Goal: Information Seeking & Learning: Learn about a topic

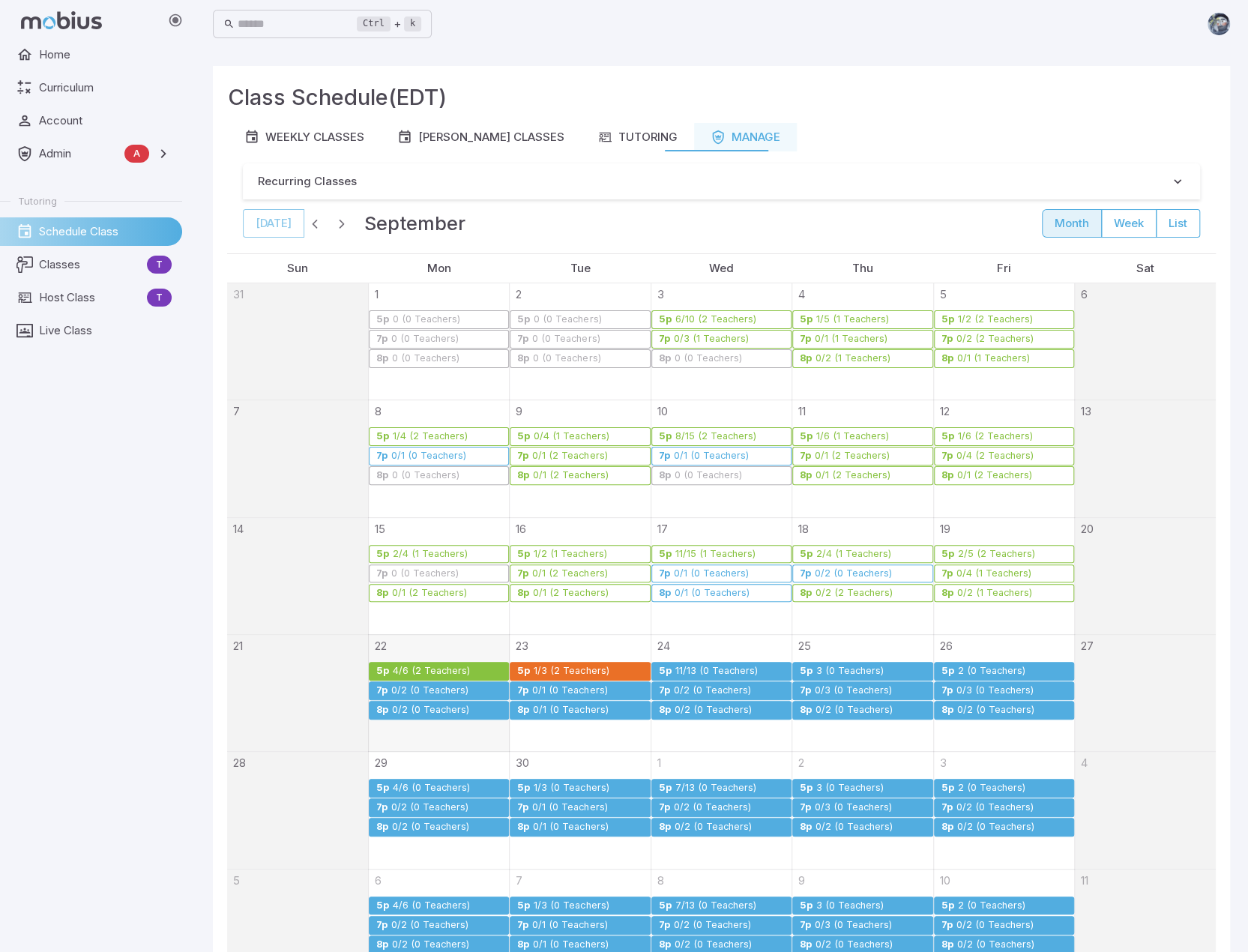
click at [673, 39] on div "Ctrl + k ​" at bounding box center [721, 24] width 1017 height 33
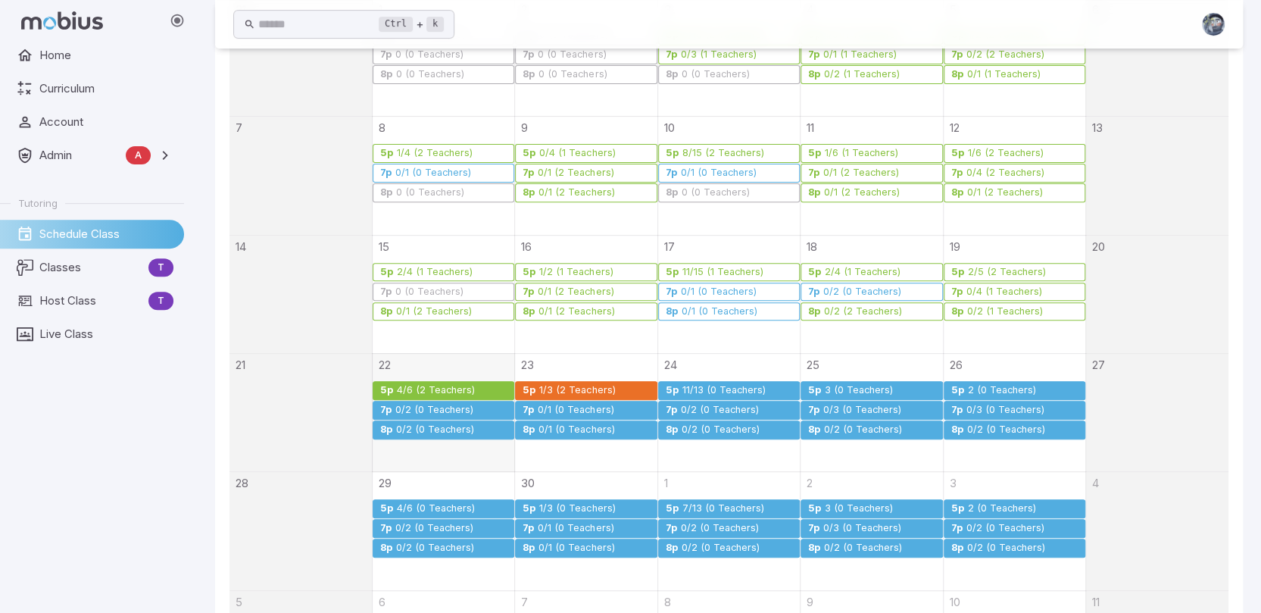
scroll to position [303, 0]
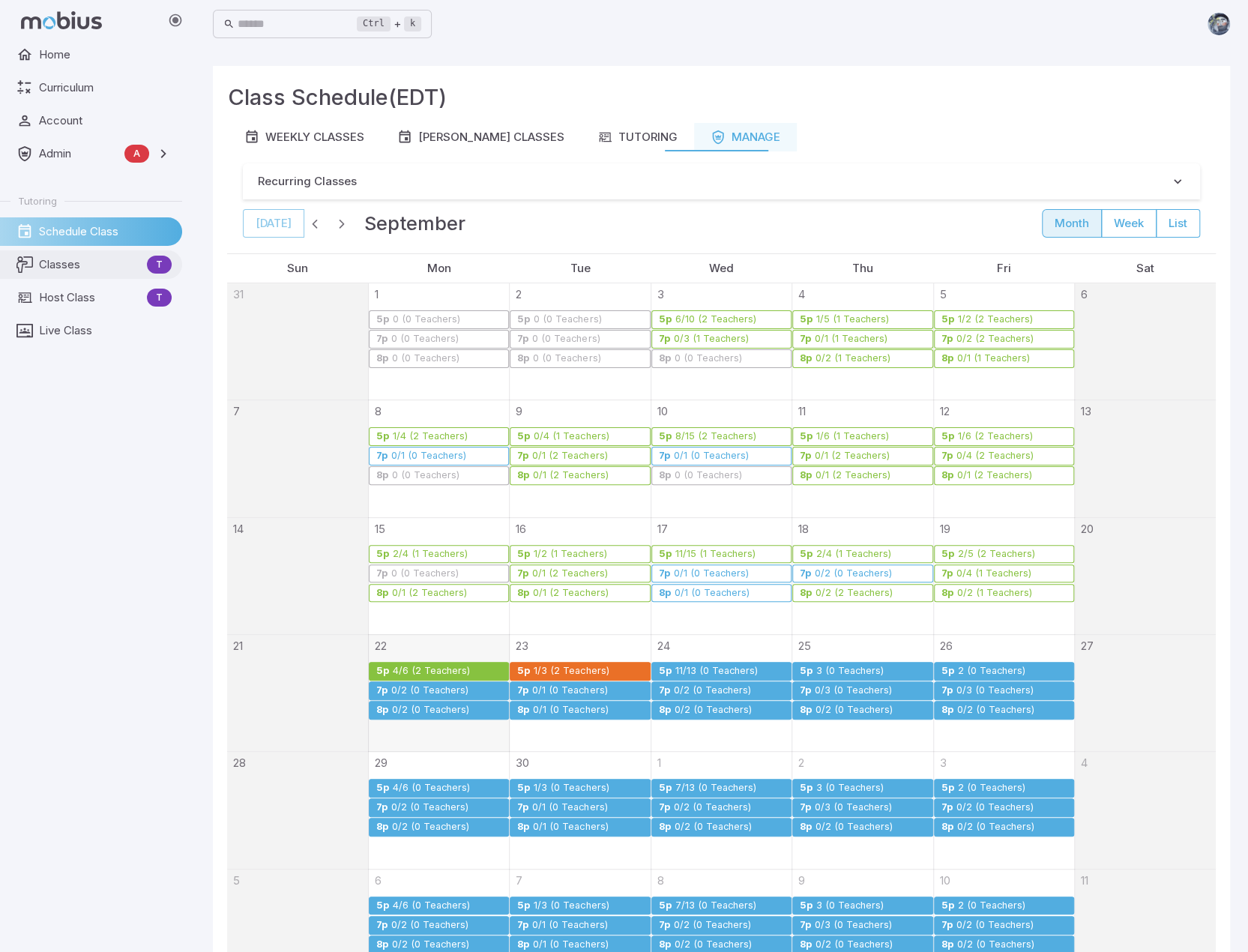
click at [64, 270] on span "Classes" at bounding box center [89, 264] width 102 height 17
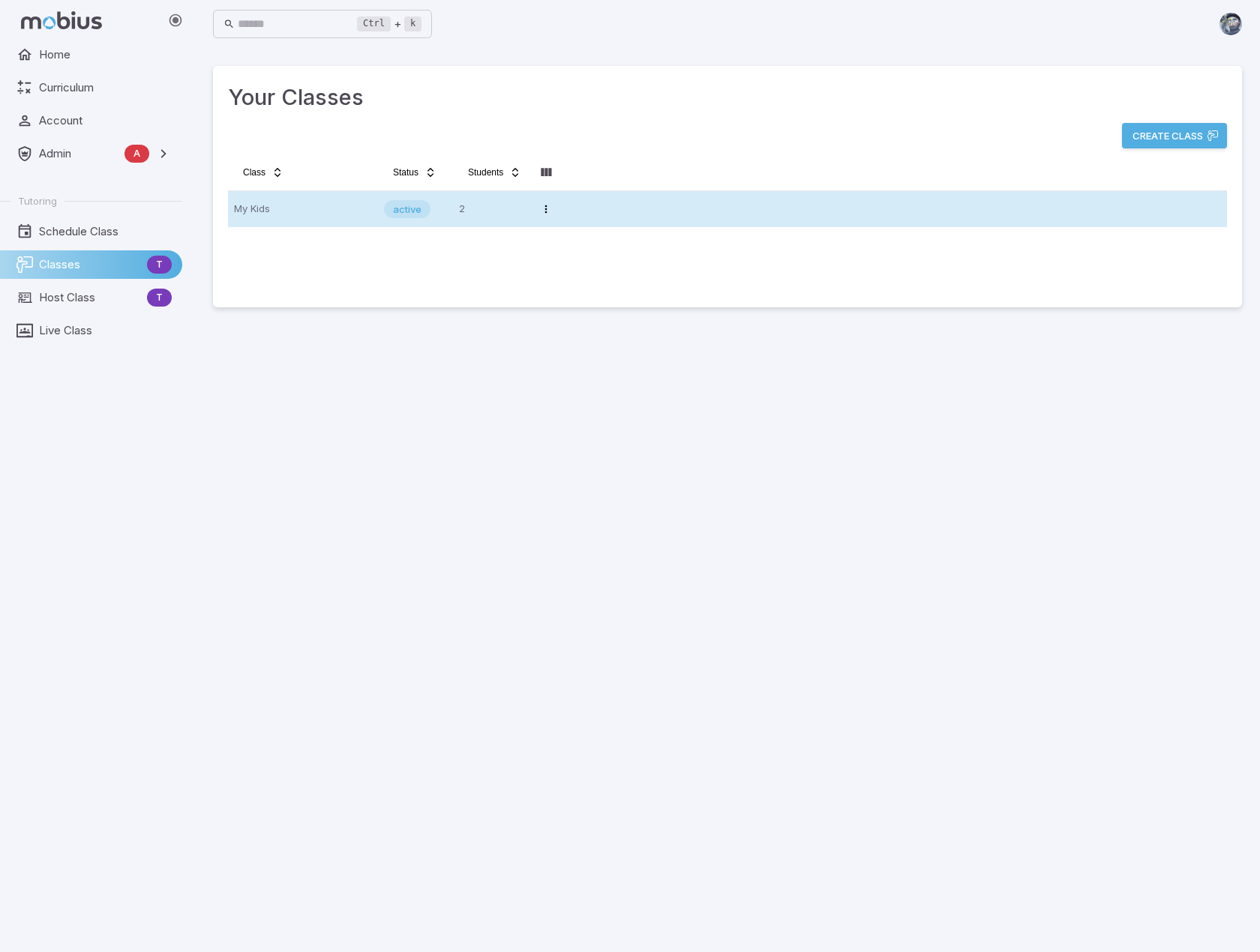
click at [295, 214] on p "My Kids" at bounding box center [302, 209] width 138 height 24
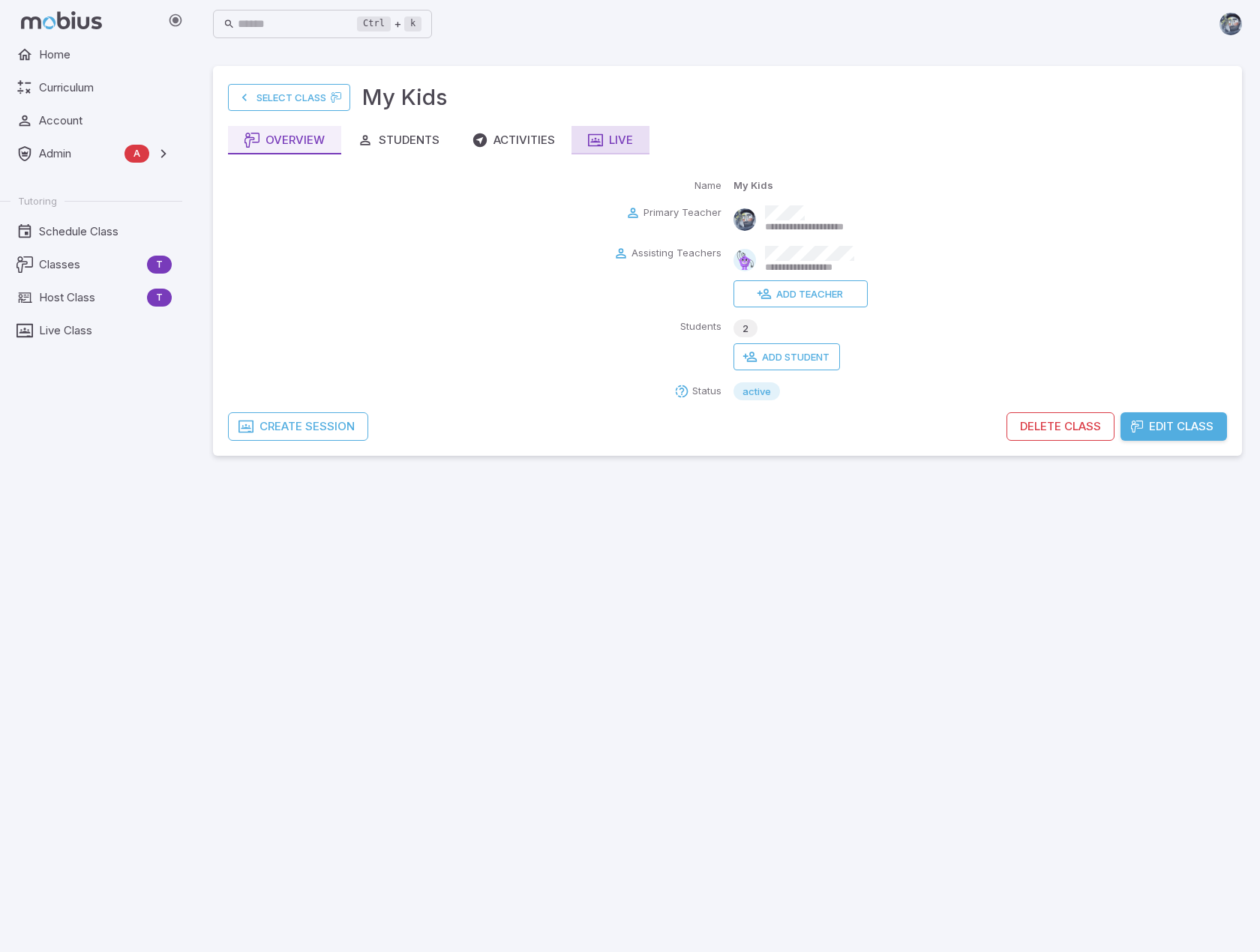
click at [617, 136] on div "Live" at bounding box center [610, 140] width 45 height 17
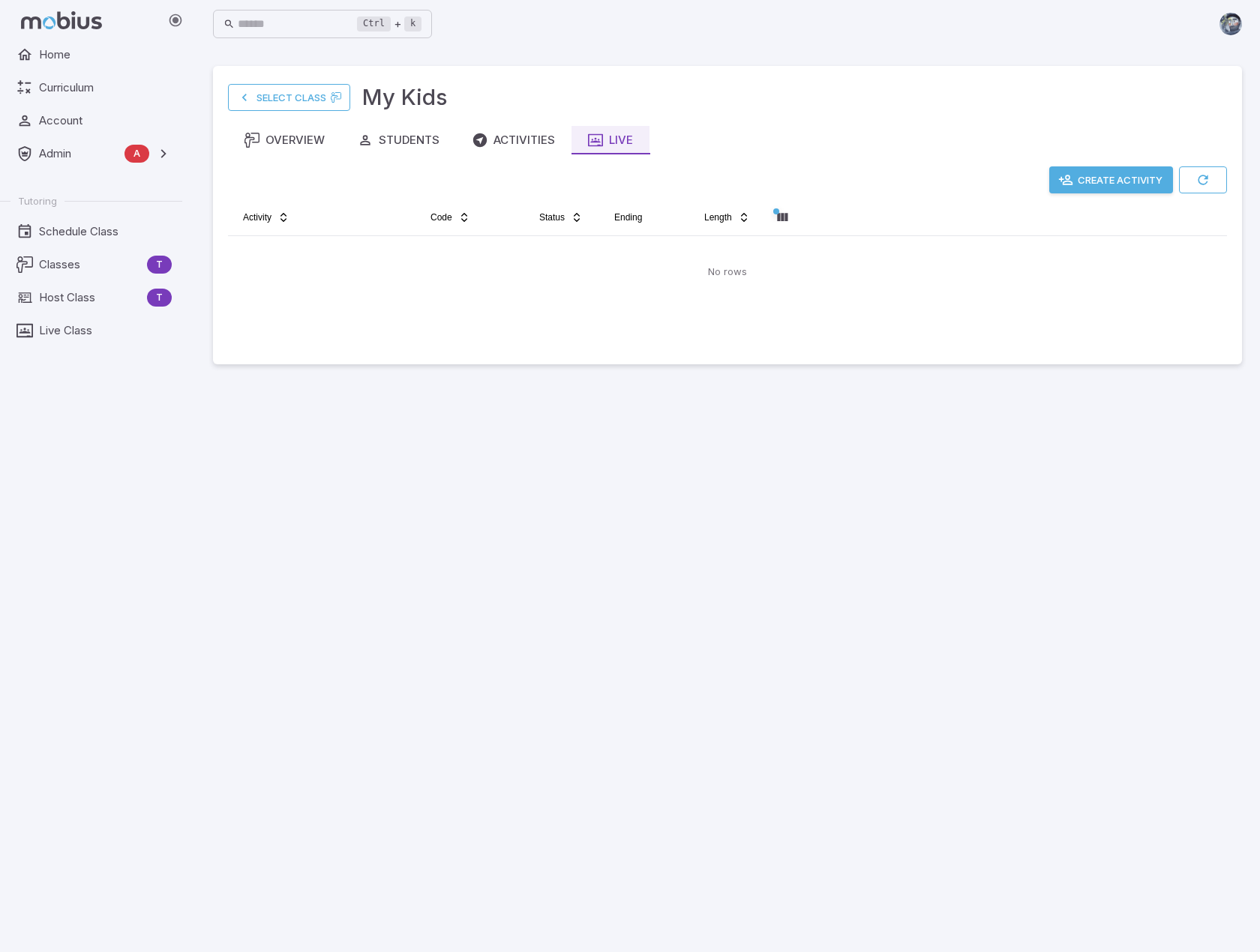
click at [700, 523] on main "Select Class My Kids Overview Students Activities Live Create Activity Activity…" at bounding box center [727, 500] width 1065 height 904
click at [1113, 184] on button "Create Activity" at bounding box center [1111, 179] width 124 height 27
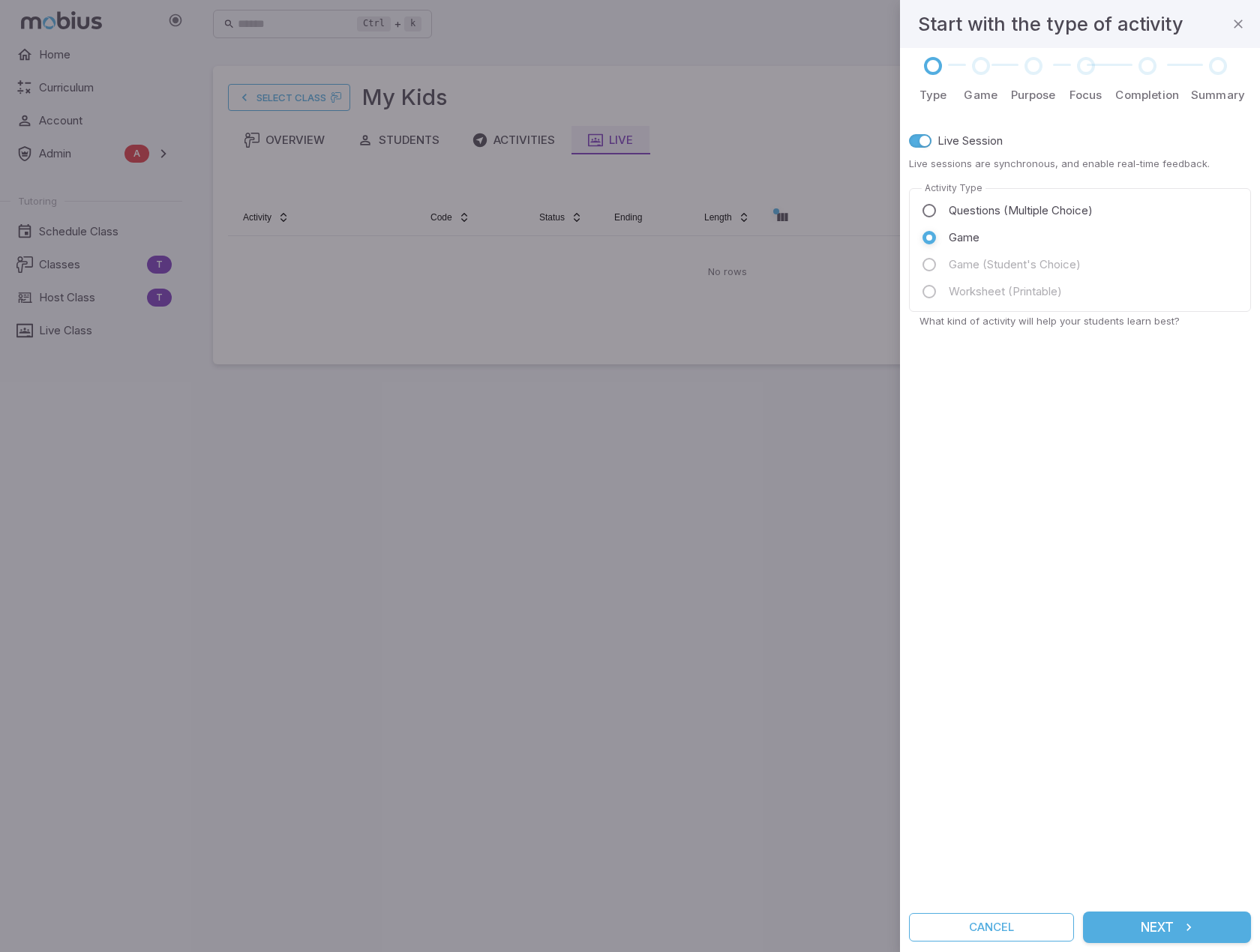
click at [1168, 929] on button "Next" at bounding box center [1167, 927] width 168 height 32
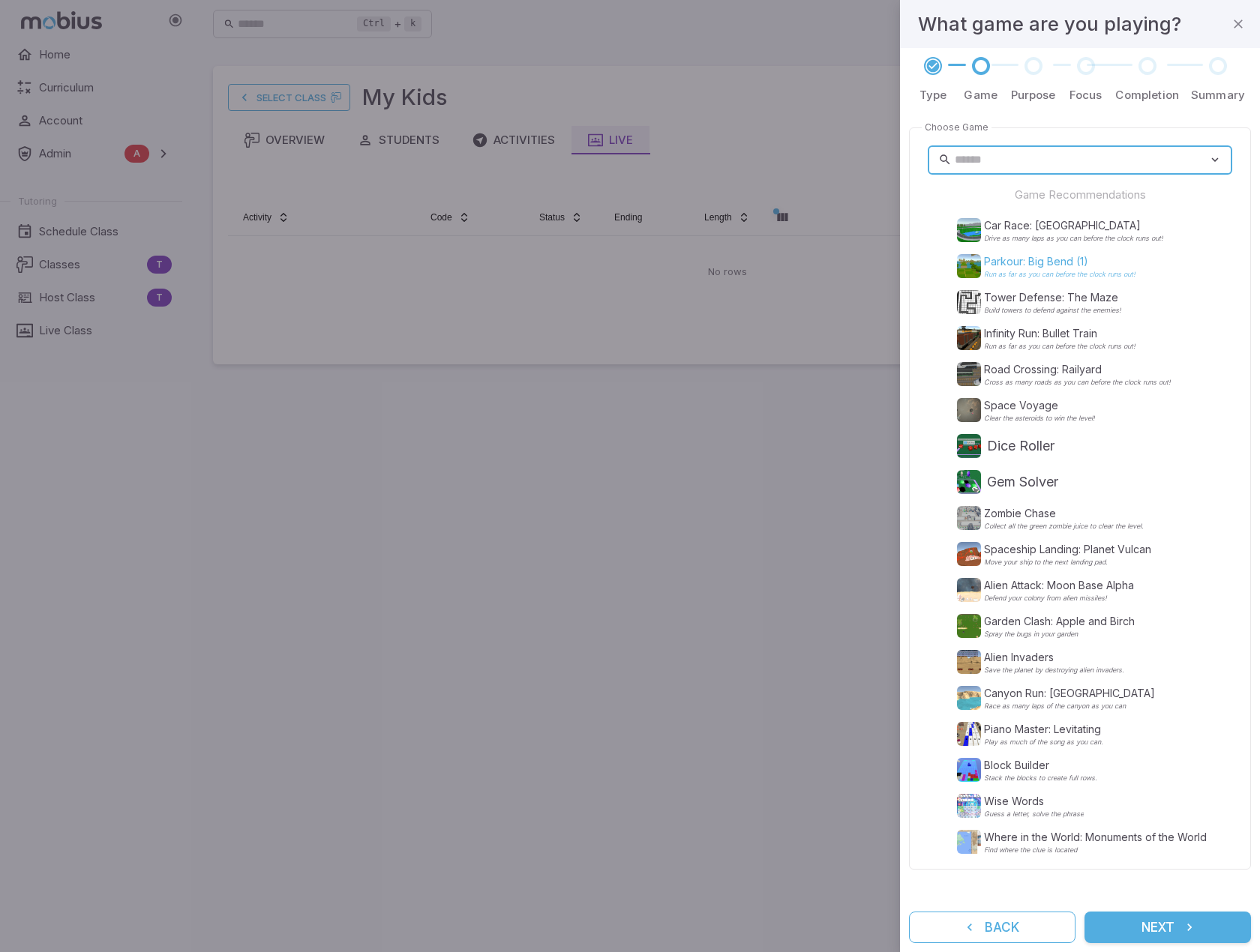
click at [1079, 265] on p "Parkour: Big Bend (1)" at bounding box center [1059, 261] width 151 height 15
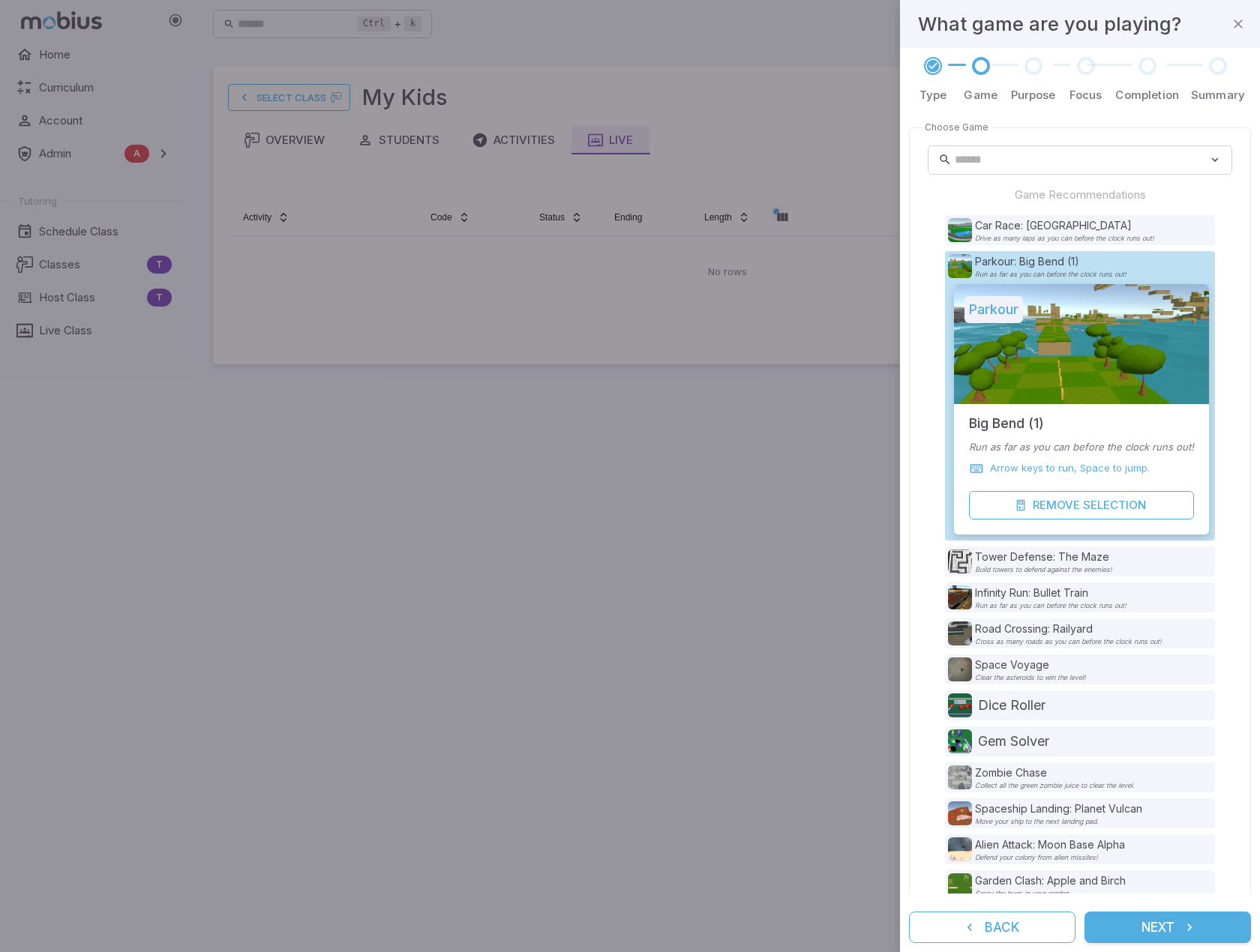
click at [1149, 926] on button "Next" at bounding box center [1167, 927] width 166 height 32
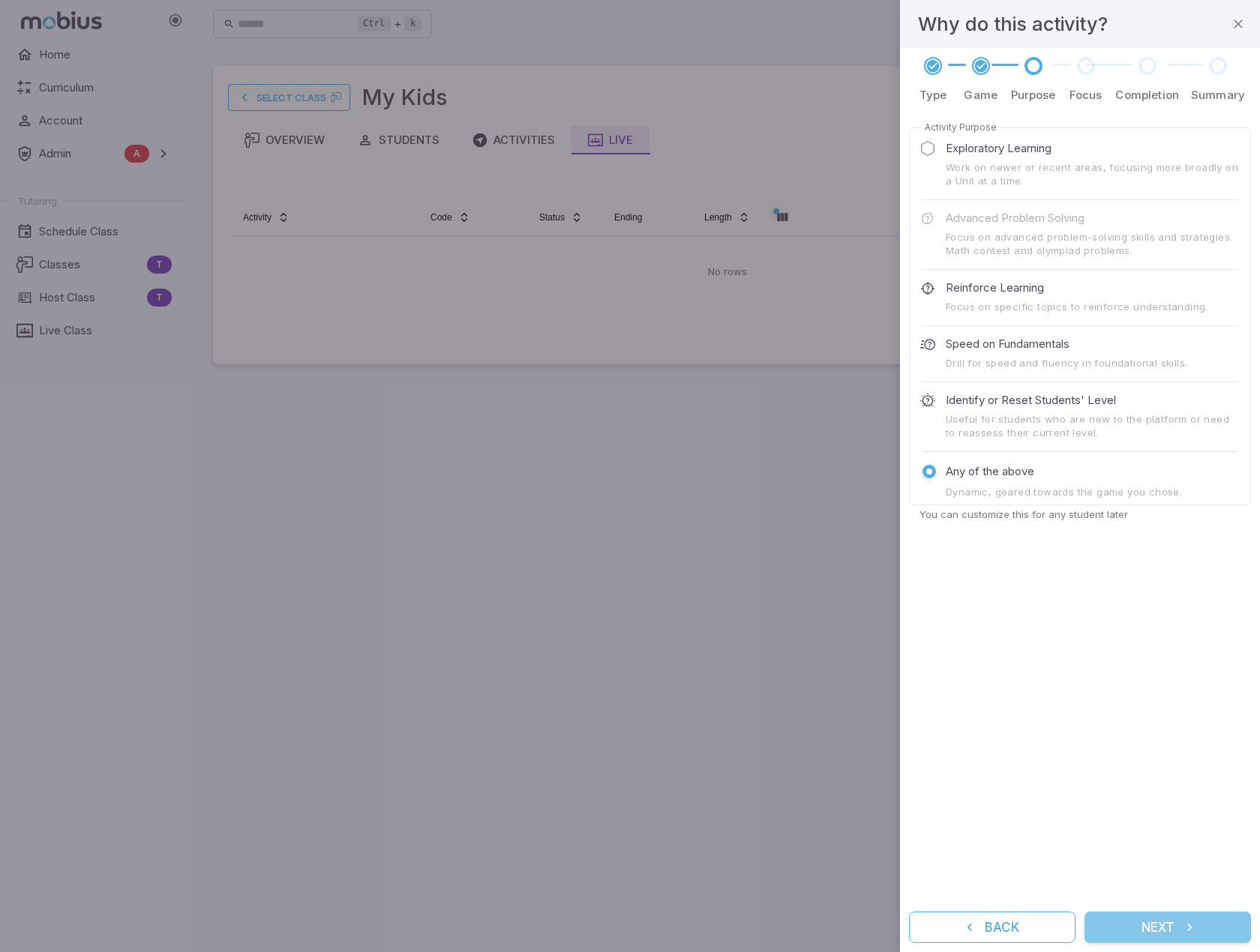
click at [1149, 925] on button "Next" at bounding box center [1167, 927] width 166 height 32
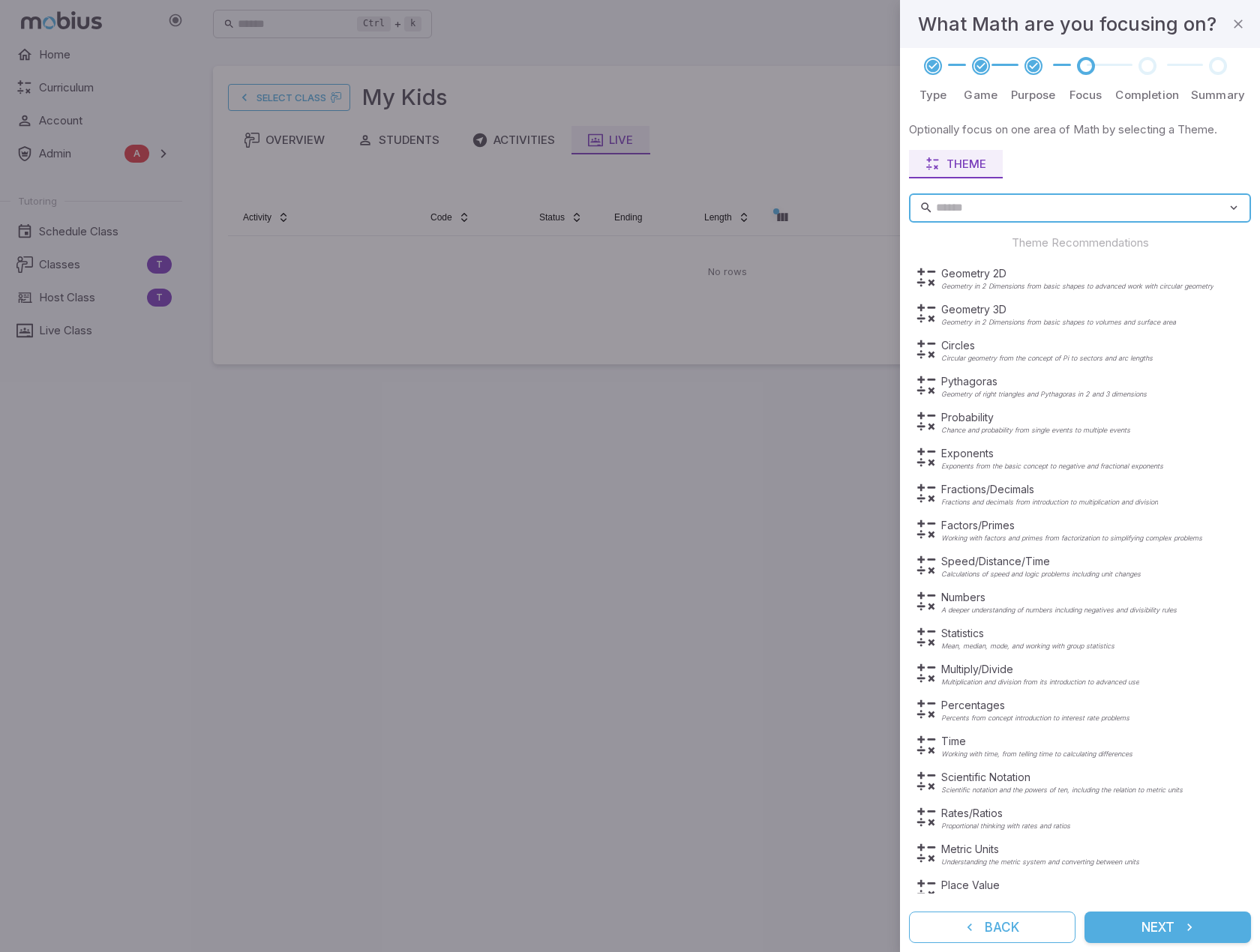
click at [1149, 925] on button "Next" at bounding box center [1167, 927] width 166 height 32
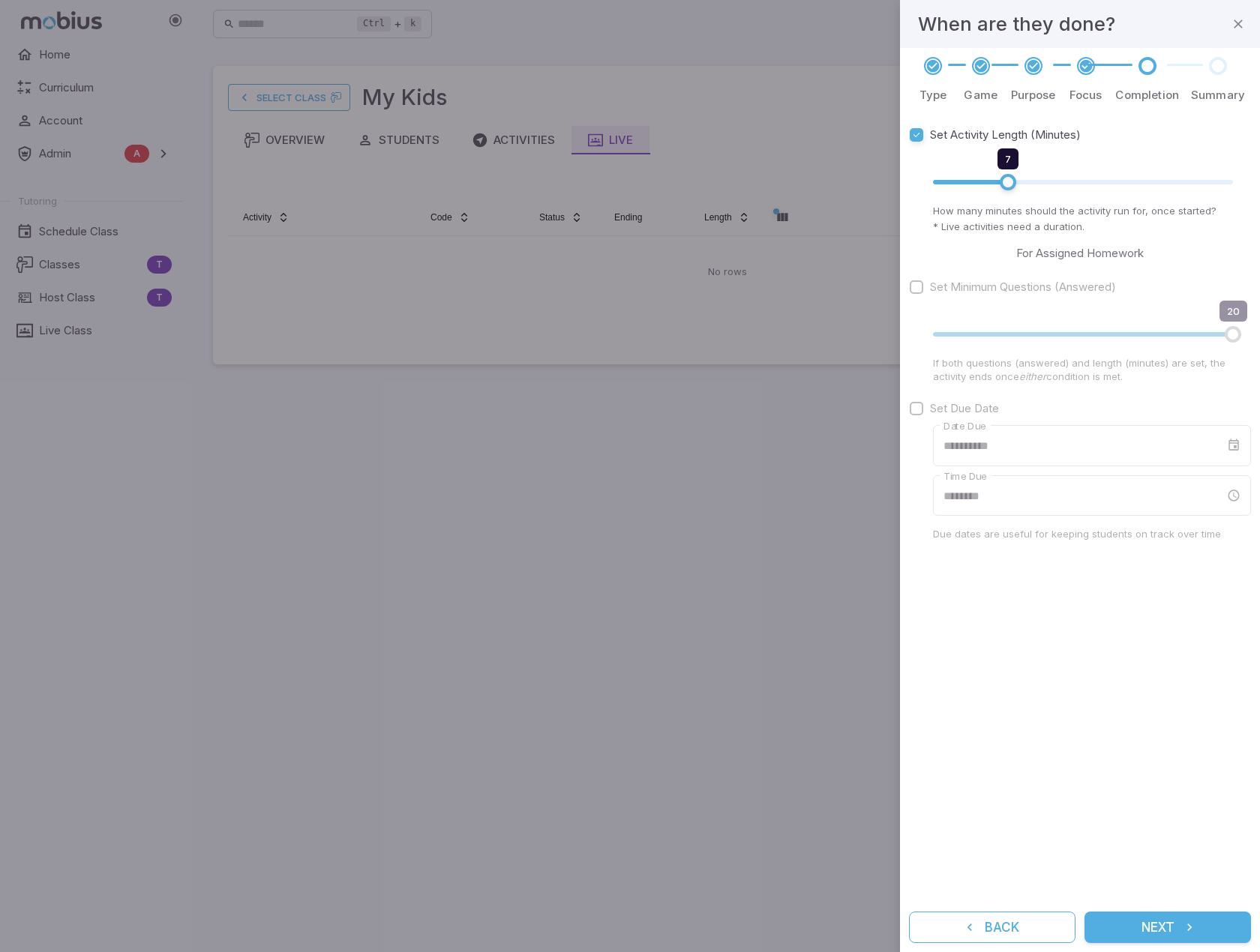
click at [1149, 925] on button "Next" at bounding box center [1167, 927] width 166 height 32
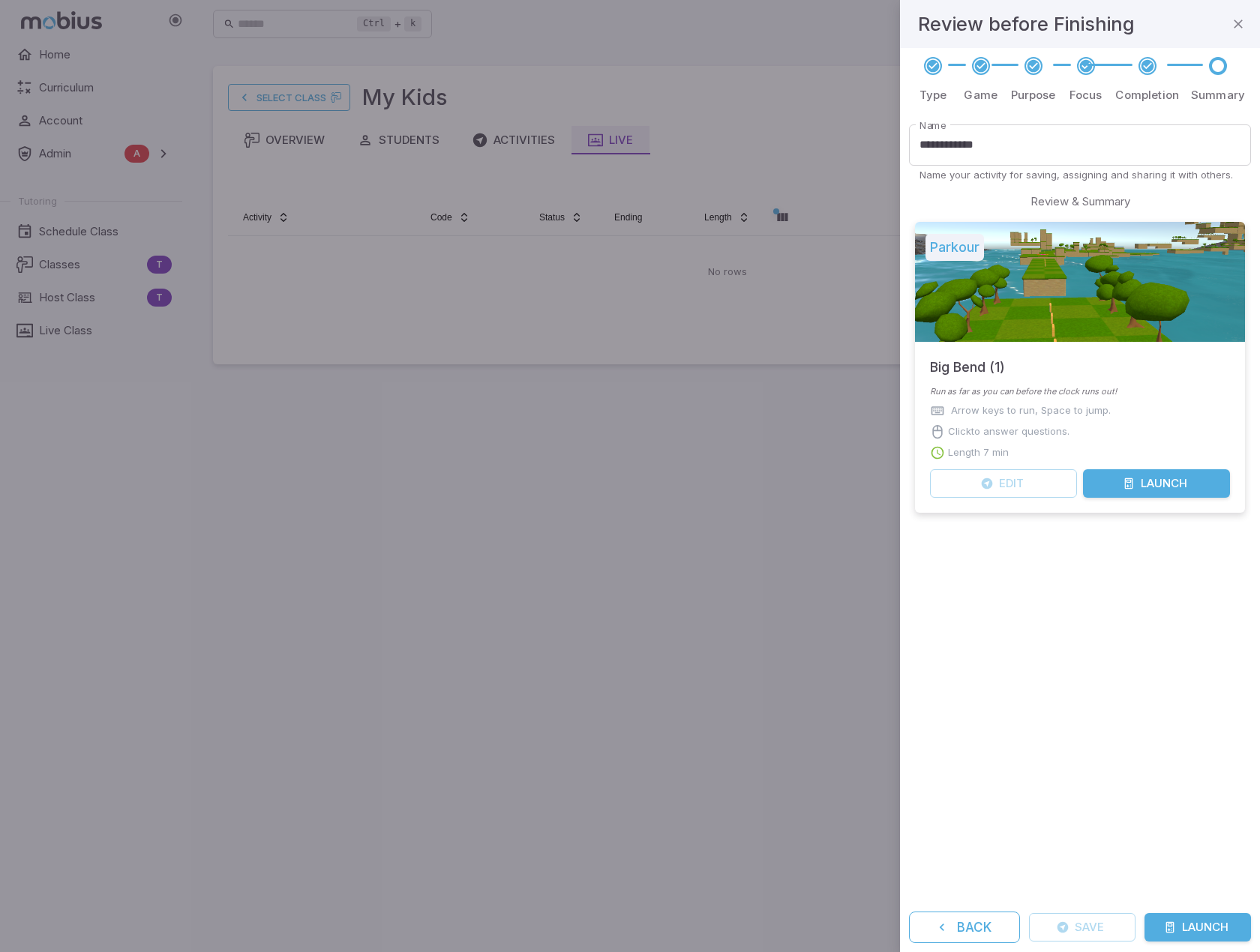
drag, startPoint x: 1176, startPoint y: 922, endPoint x: 1109, endPoint y: 904, distance: 69.4
click at [1177, 922] on button "Launch" at bounding box center [1198, 927] width 107 height 29
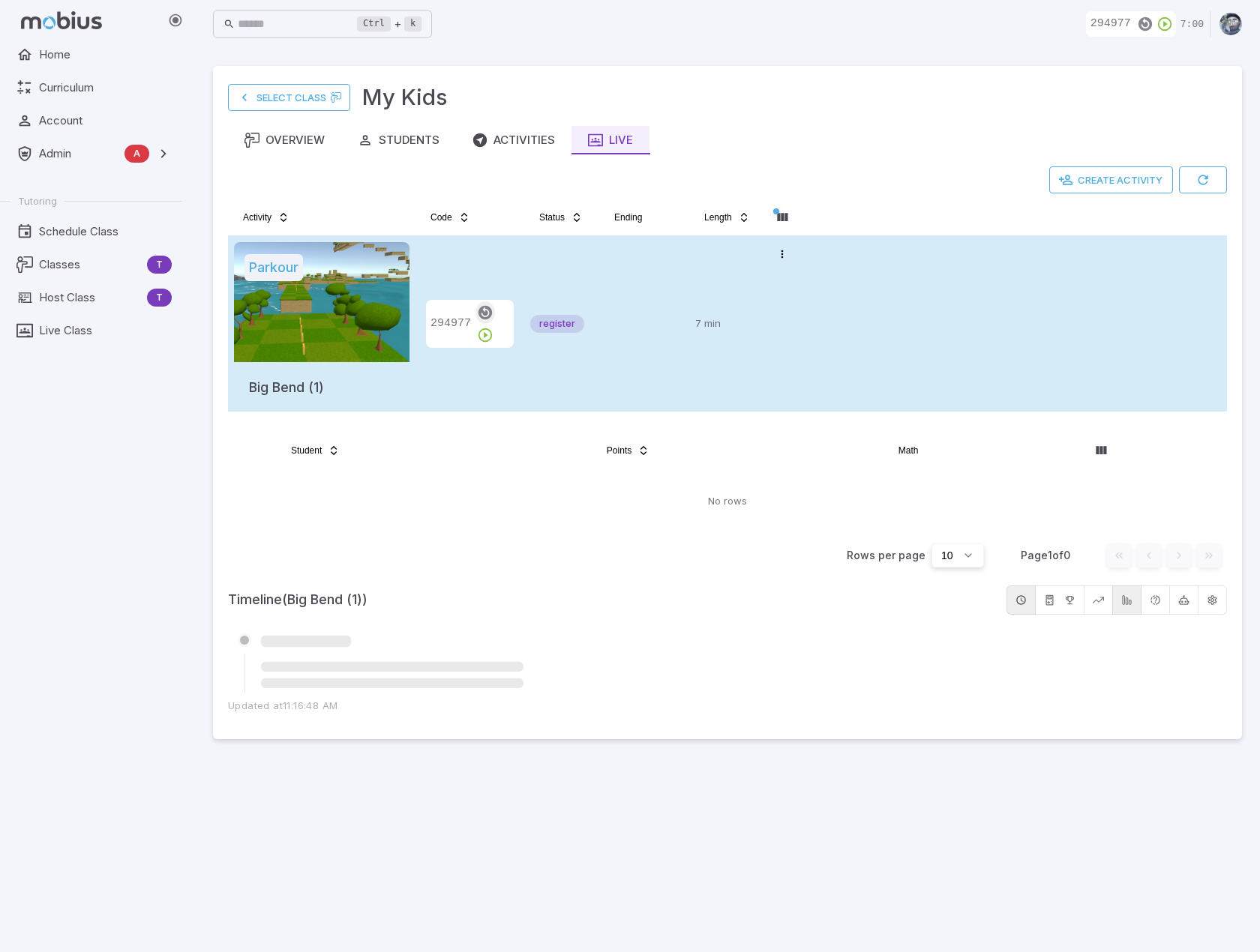
click at [477, 321] on icon "button" at bounding box center [485, 313] width 17 height 17
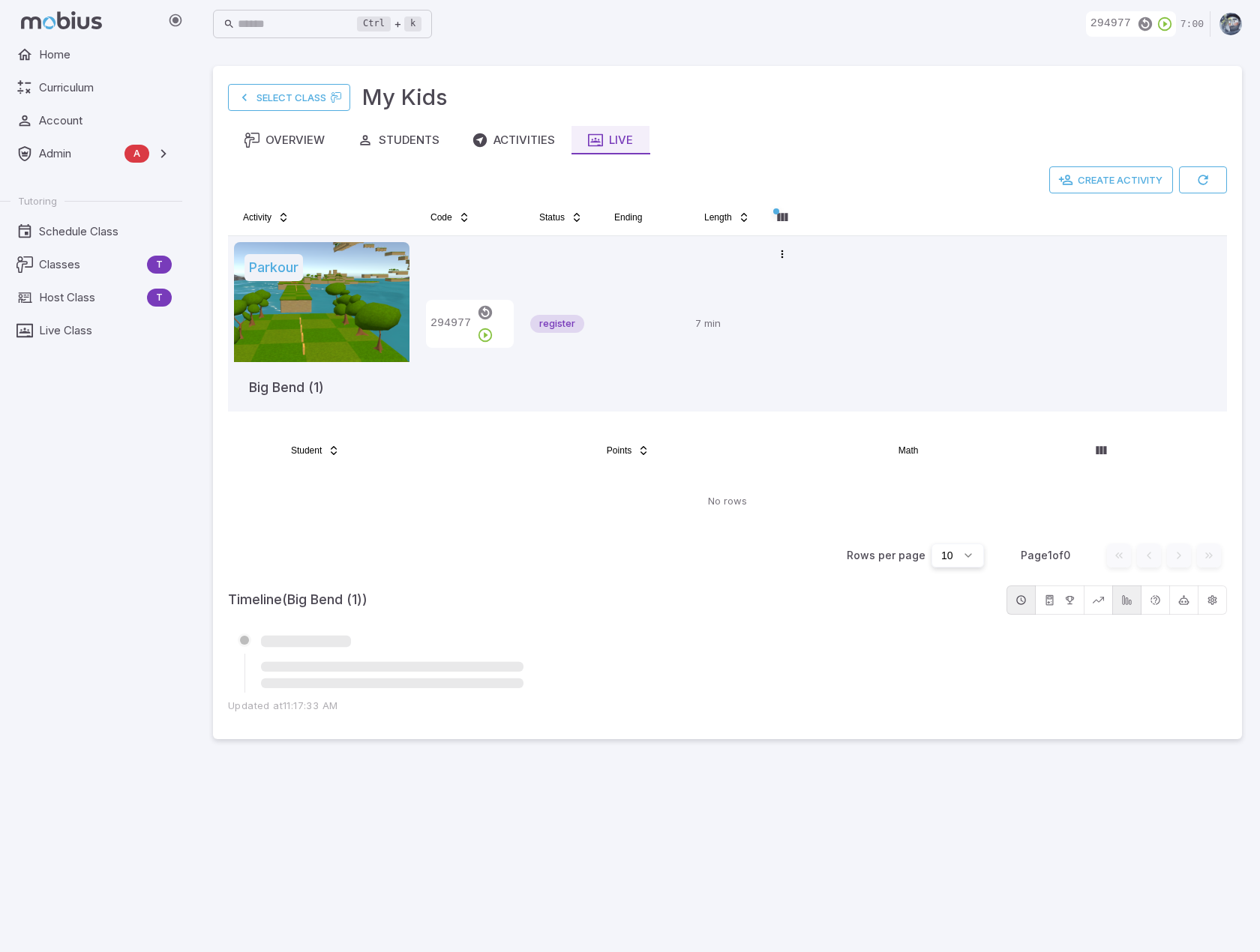
click at [363, 874] on main "Select Class My Kids Overview Students Activities Live Create Activity Activity…" at bounding box center [727, 500] width 1065 height 904
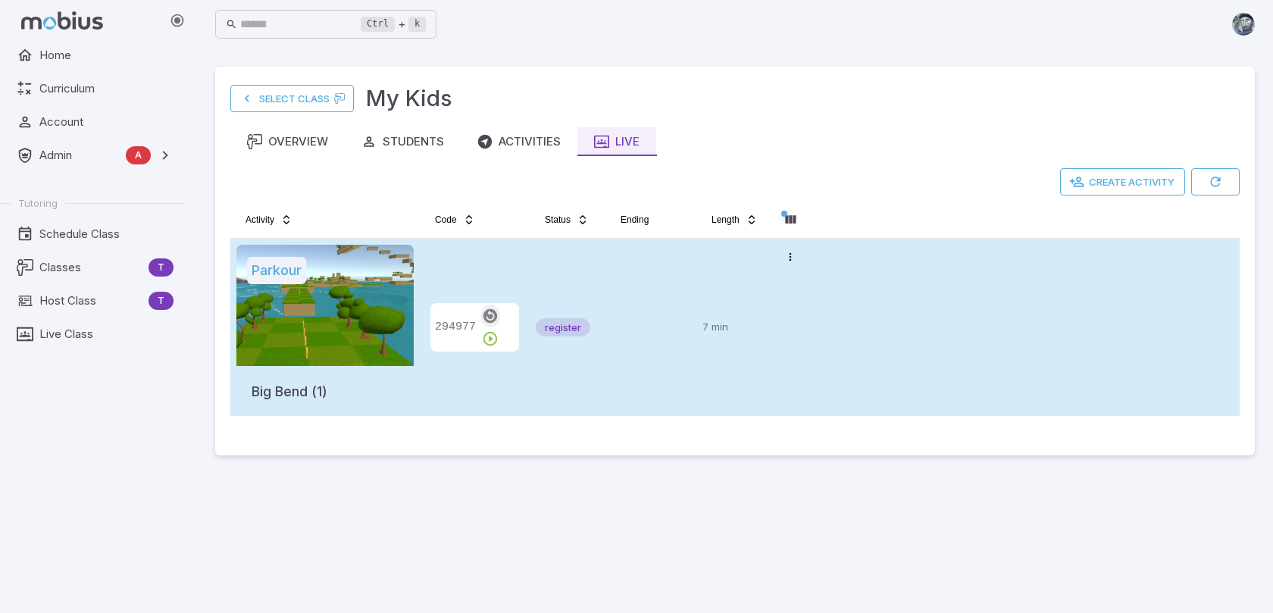
click at [488, 324] on icon "button" at bounding box center [490, 316] width 17 height 17
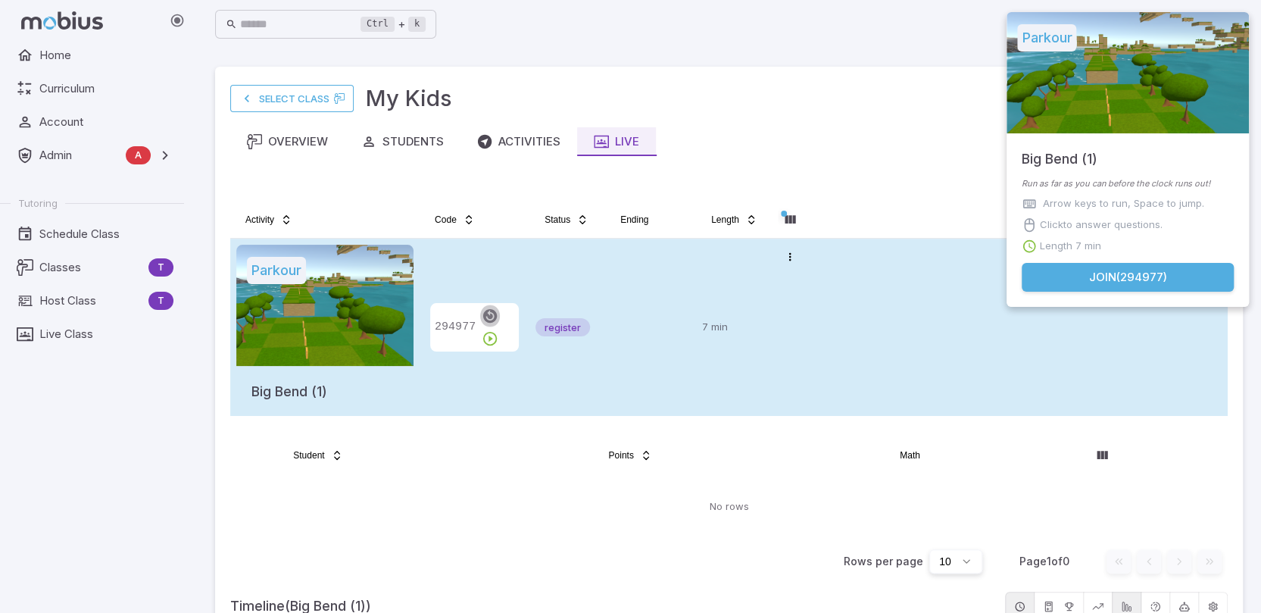
click at [486, 324] on icon "button" at bounding box center [490, 316] width 17 height 17
click at [498, 330] on icon "button" at bounding box center [490, 338] width 17 height 17
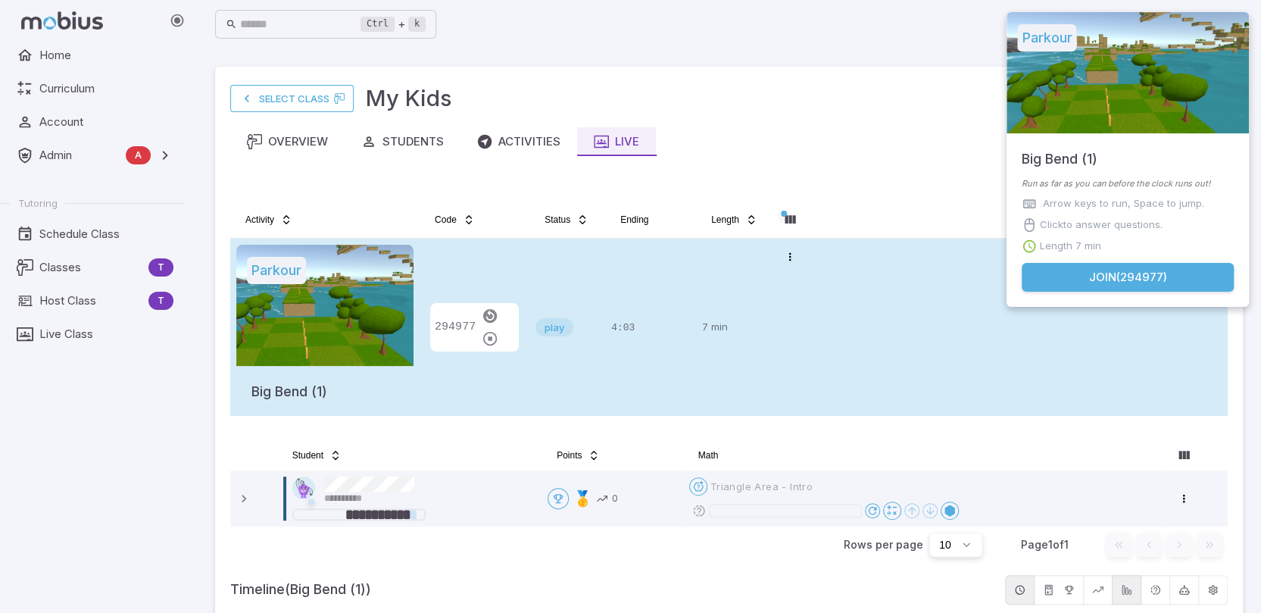
click at [86, 460] on div "Home Curriculum Account Admin A Accounts Finance Testing Tutoring Schedule Clas…" at bounding box center [98, 327] width 196 height 572
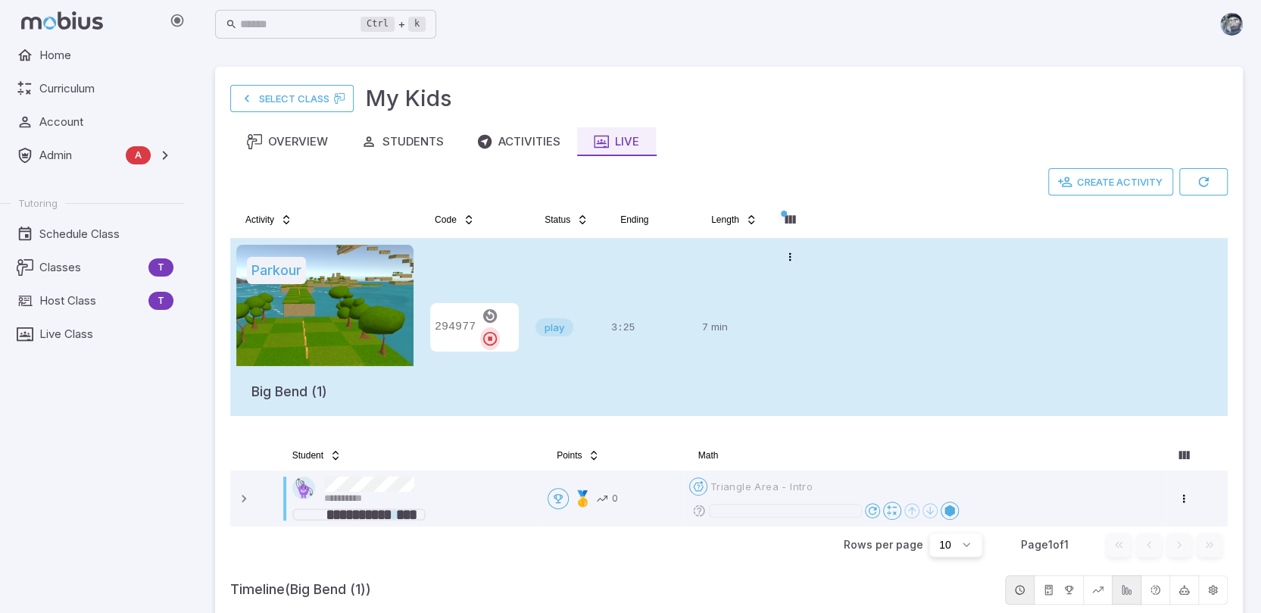
click at [498, 330] on icon "button" at bounding box center [490, 338] width 17 height 17
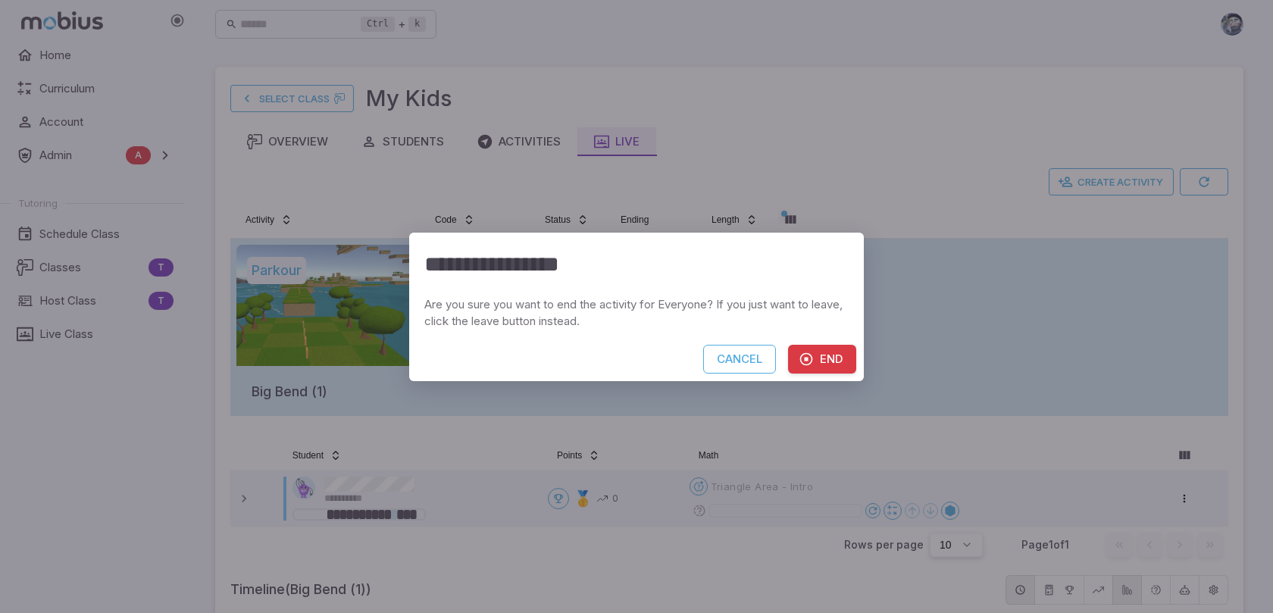
click at [825, 365] on button "End" at bounding box center [822, 359] width 68 height 29
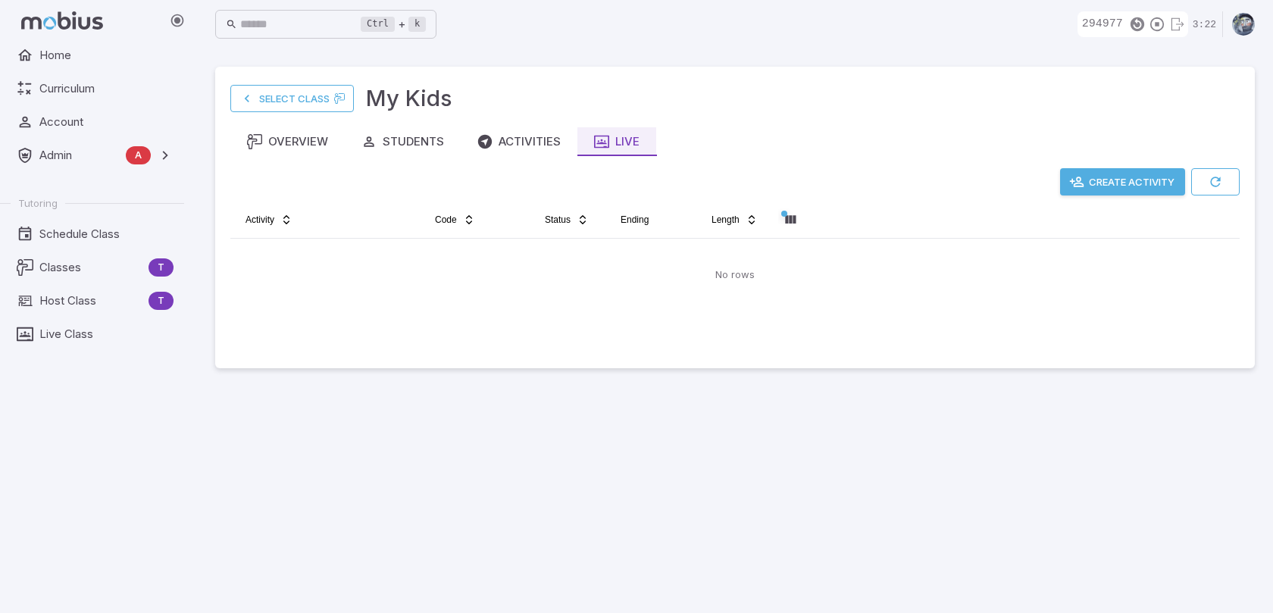
click at [1115, 177] on button "Create Activity" at bounding box center [1122, 181] width 125 height 27
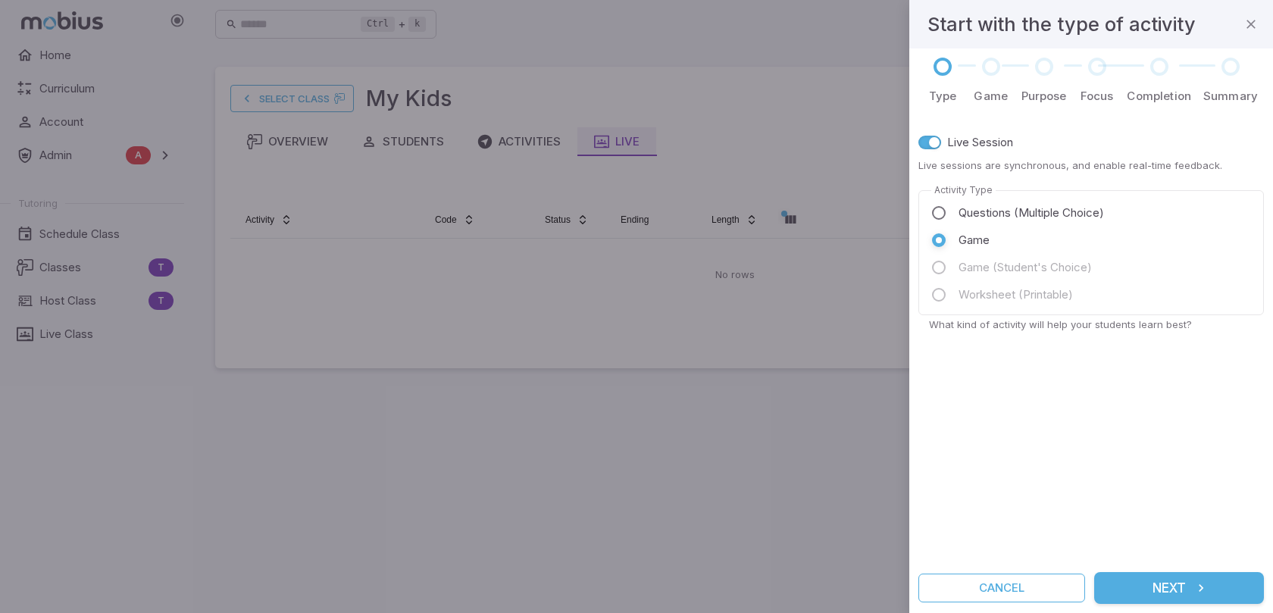
click at [1134, 589] on button "Next" at bounding box center [1179, 588] width 170 height 32
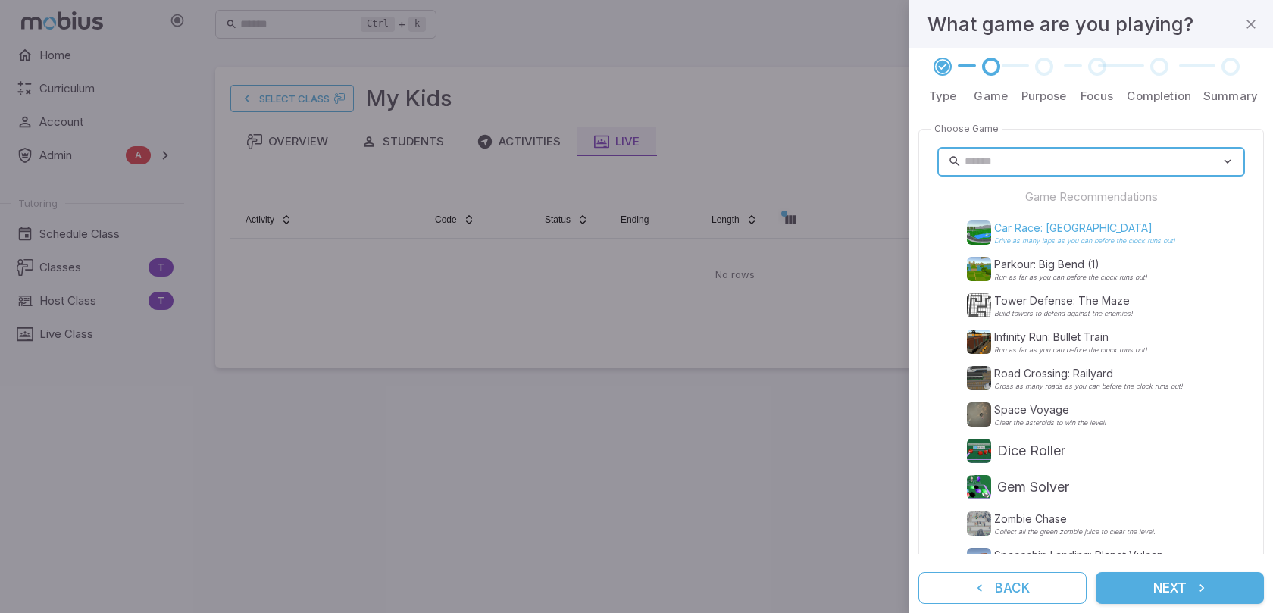
click at [1037, 228] on p "Car Race: Crystal Lake" at bounding box center [1084, 227] width 181 height 15
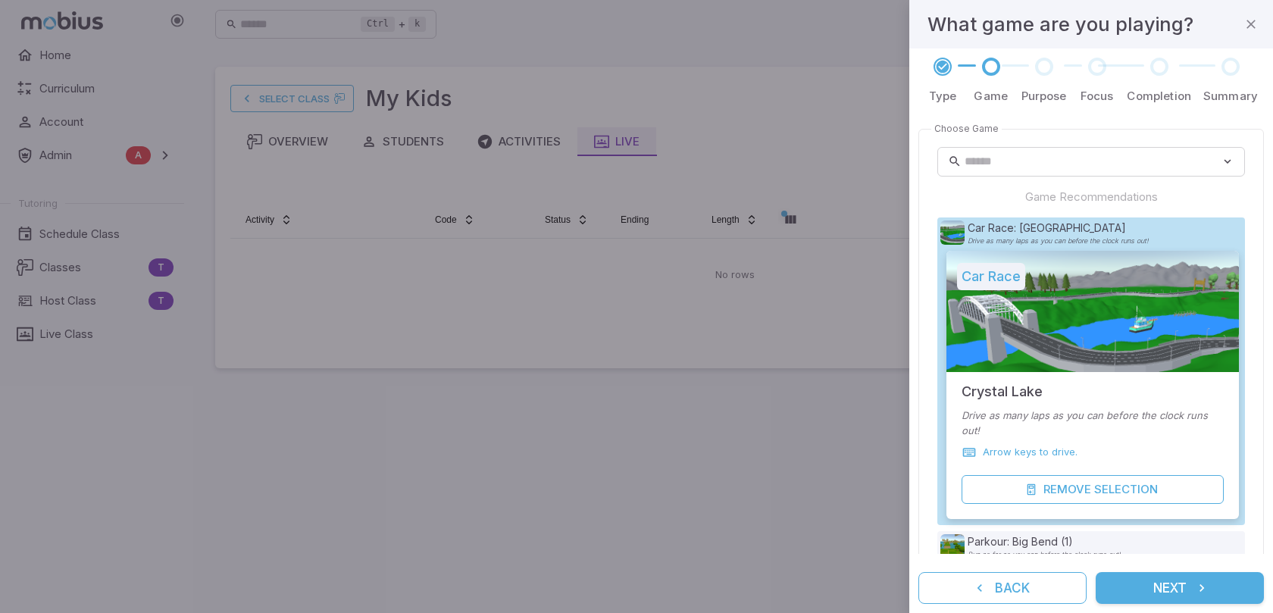
click at [1184, 582] on button "Next" at bounding box center [1179, 588] width 168 height 32
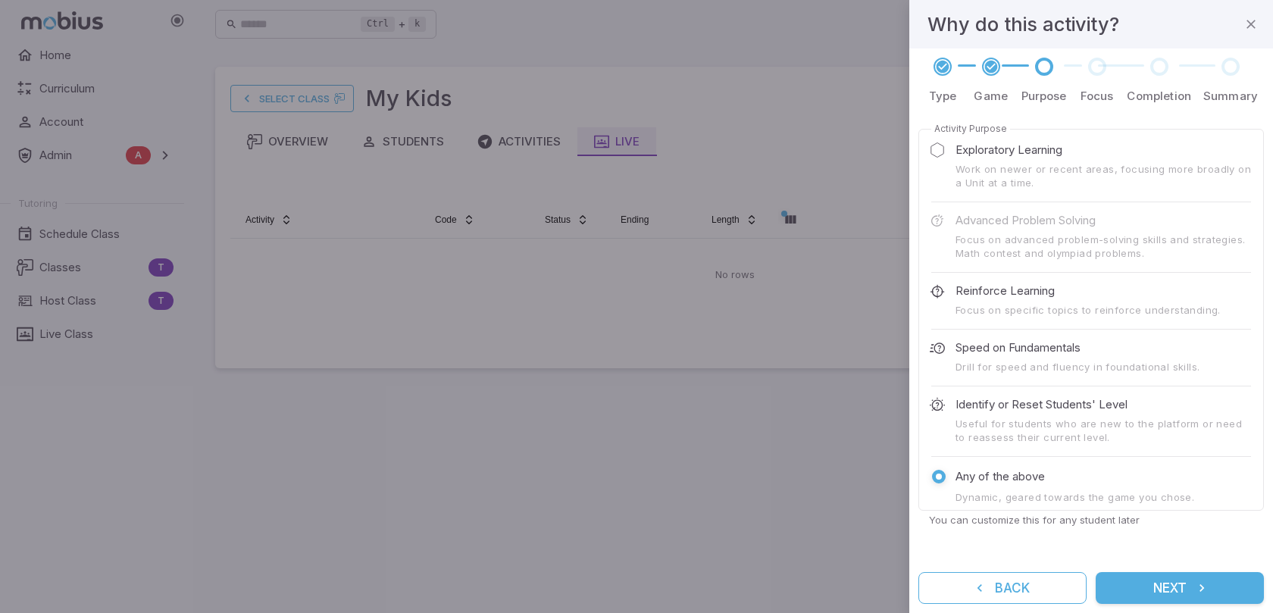
click at [1205, 586] on icon "submit" at bounding box center [1201, 587] width 15 height 15
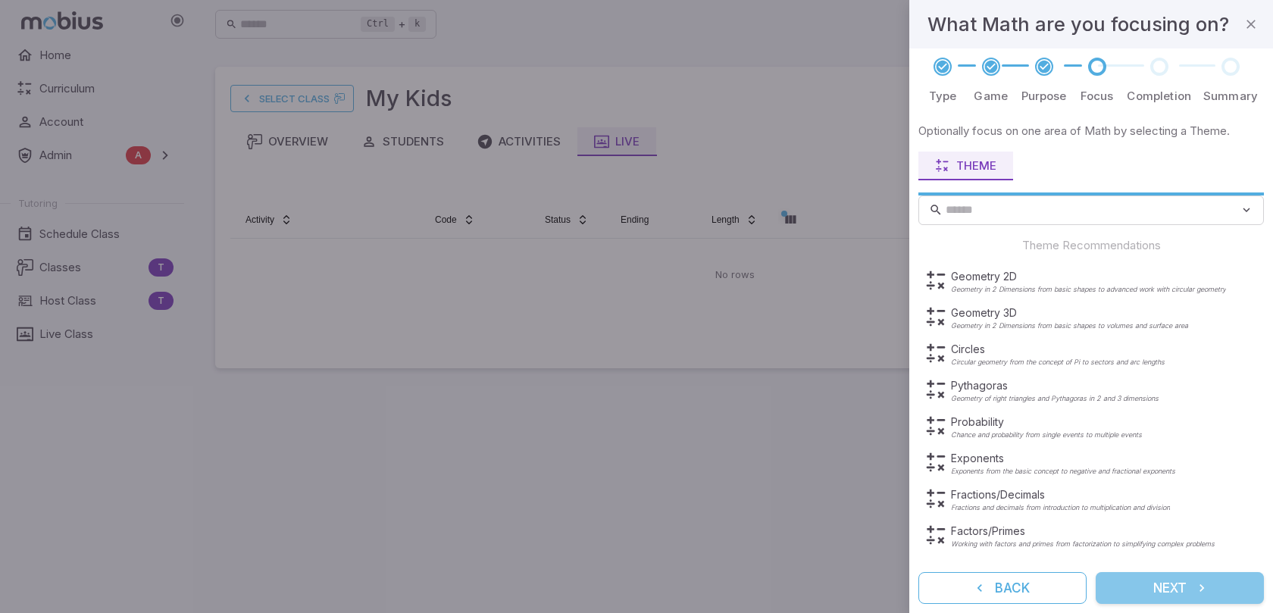
click at [1205, 586] on icon "submit" at bounding box center [1201, 587] width 15 height 15
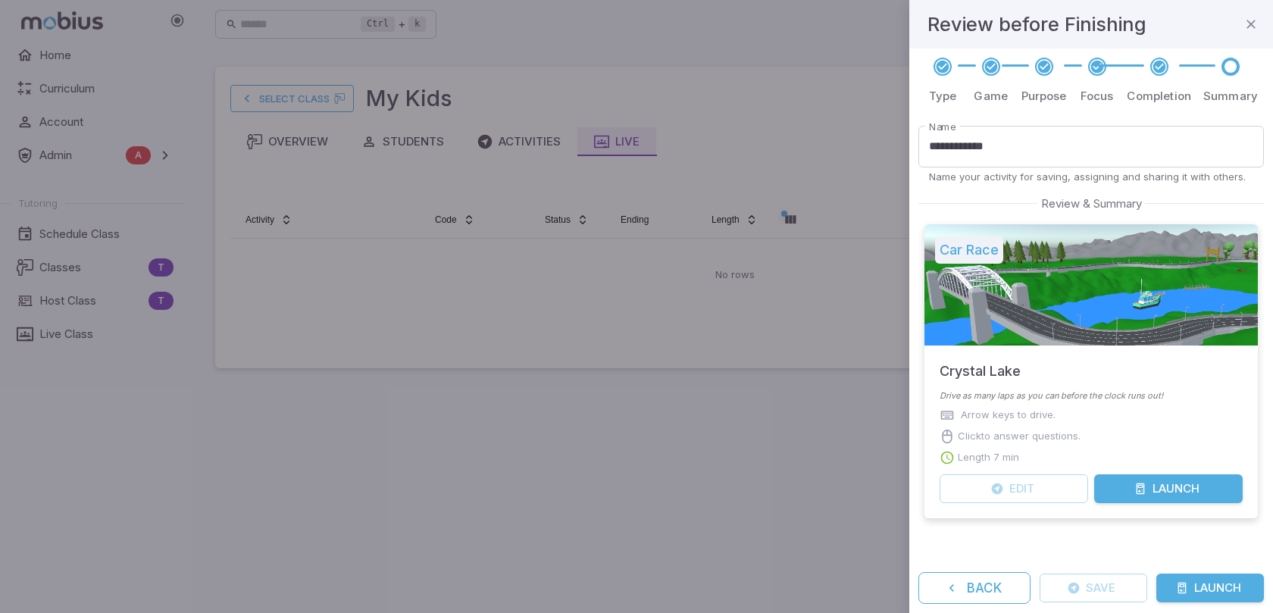
click at [1205, 586] on button "Launch" at bounding box center [1210, 587] width 108 height 29
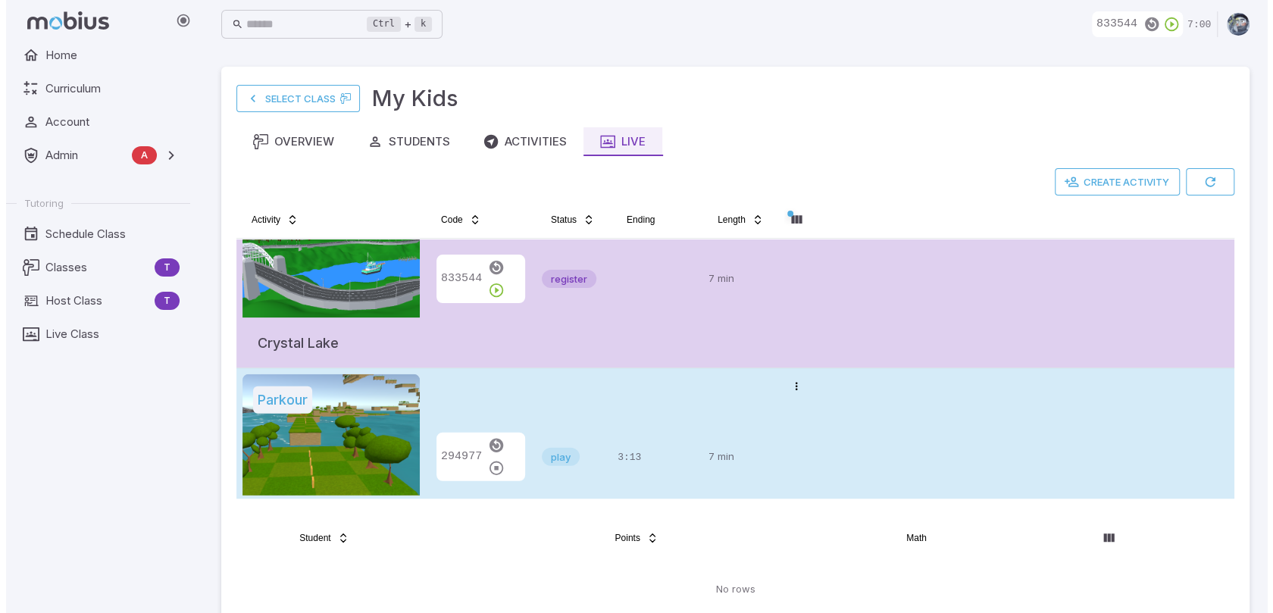
scroll to position [95, 0]
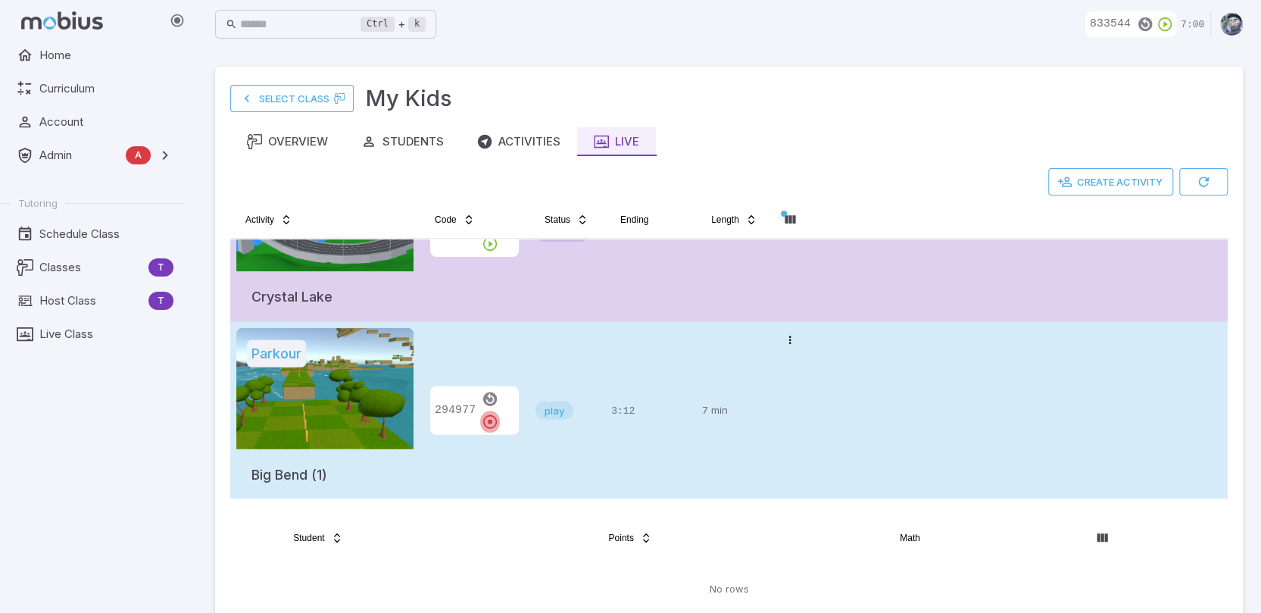
click at [498, 414] on icon "button" at bounding box center [490, 422] width 17 height 17
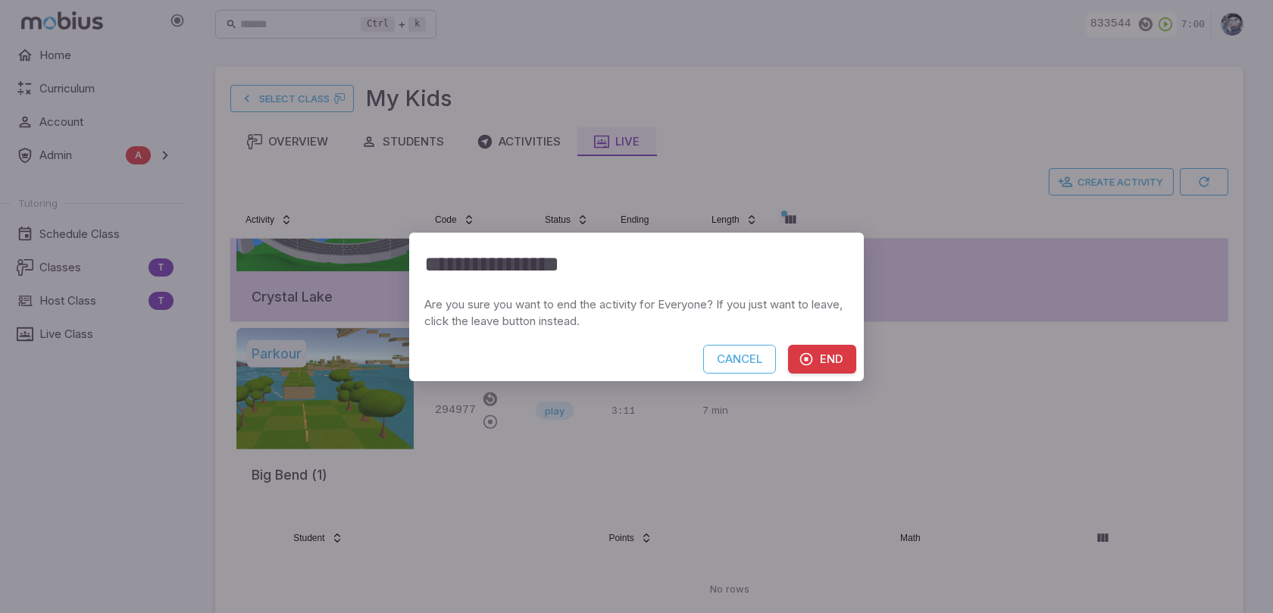
click at [829, 358] on button "End" at bounding box center [822, 359] width 68 height 29
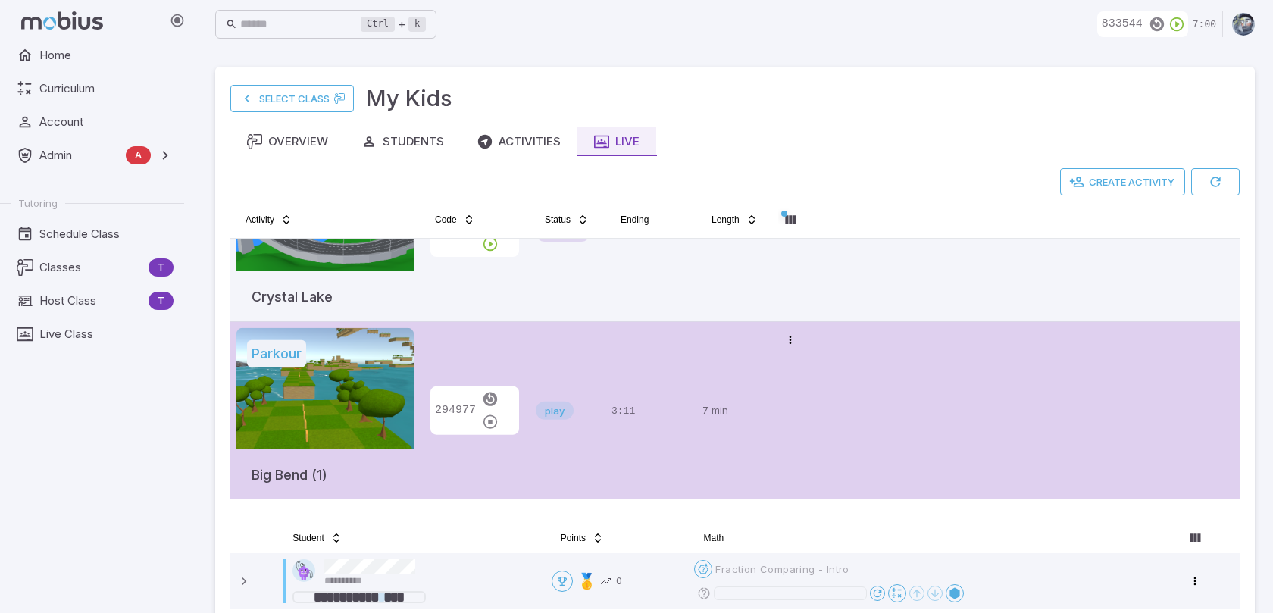
scroll to position [94, 0]
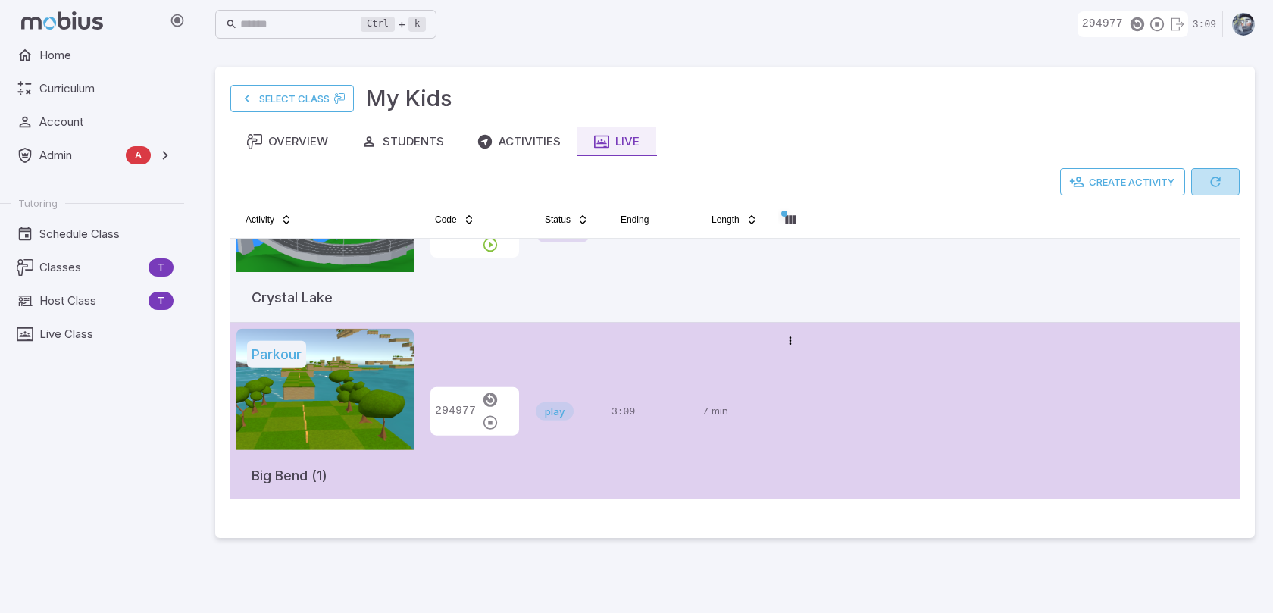
click at [1221, 177] on icon "button" at bounding box center [1214, 181] width 15 height 15
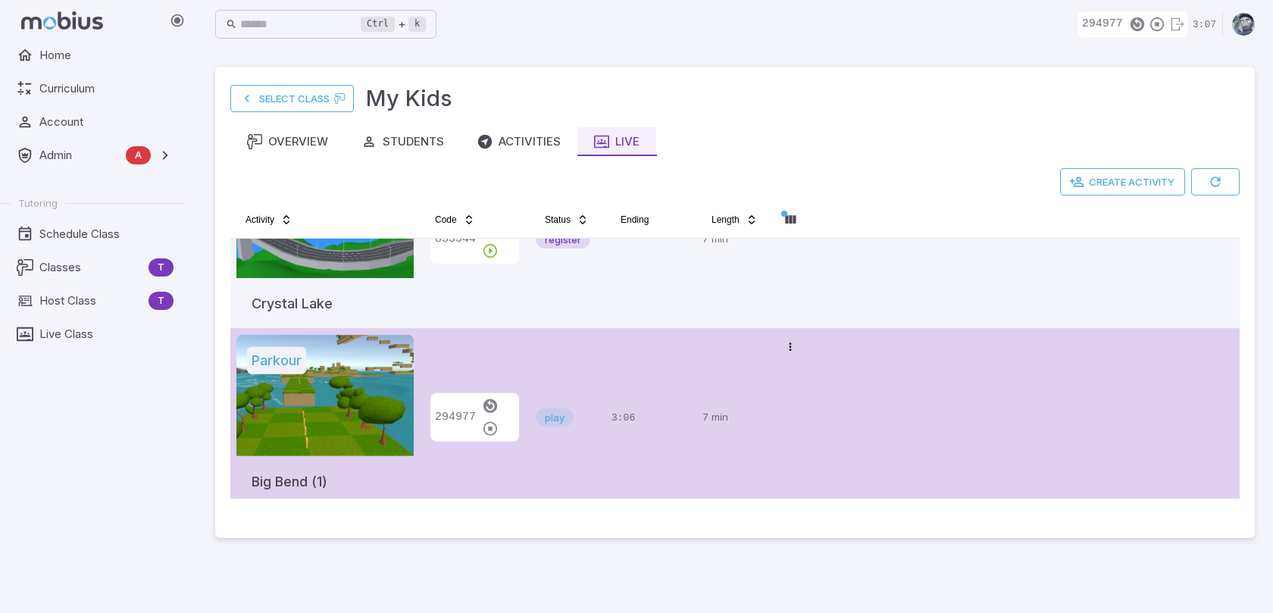
scroll to position [95, 0]
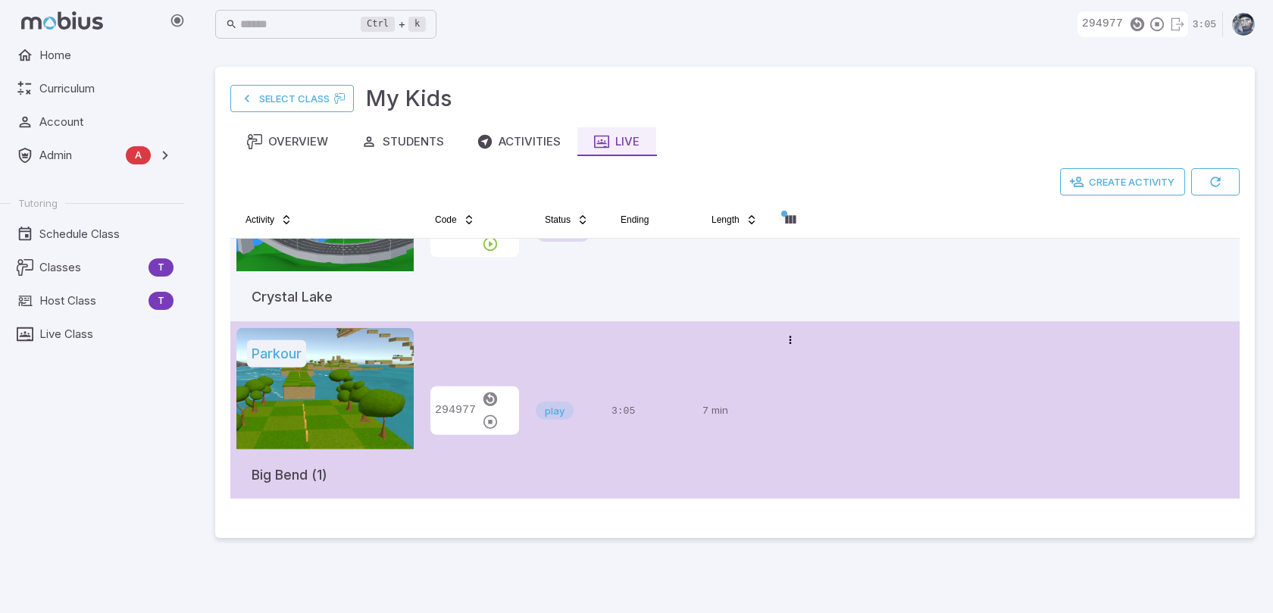
click at [467, 354] on div "294977" at bounding box center [475, 410] width 98 height 165
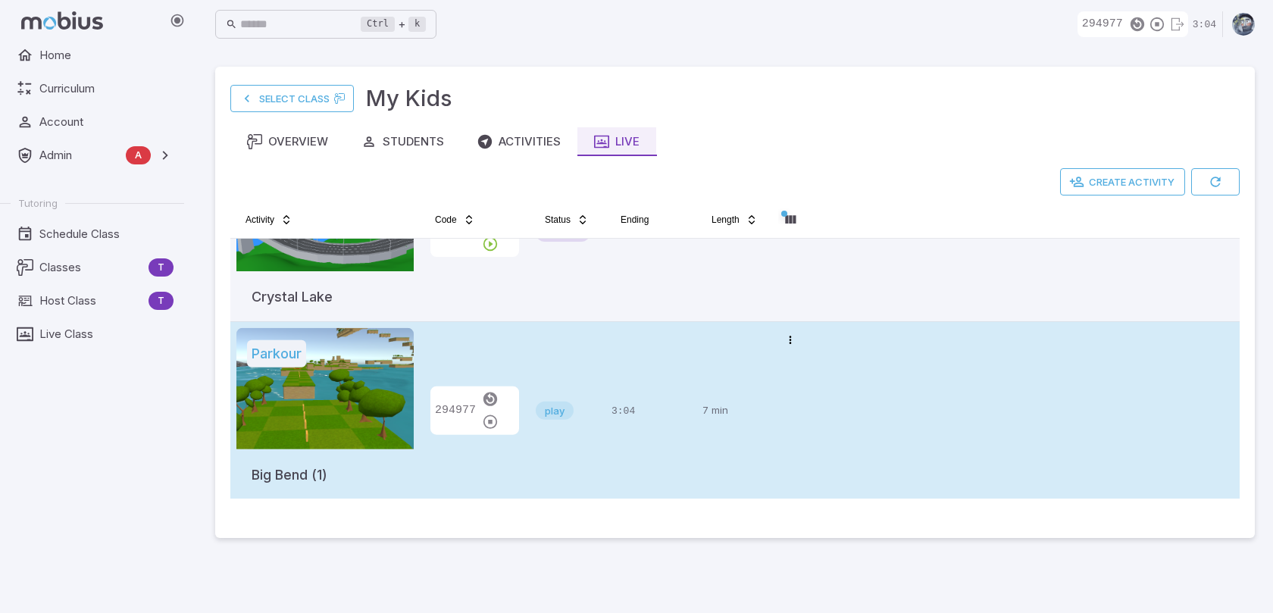
click at [465, 355] on div "294977" at bounding box center [475, 410] width 98 height 165
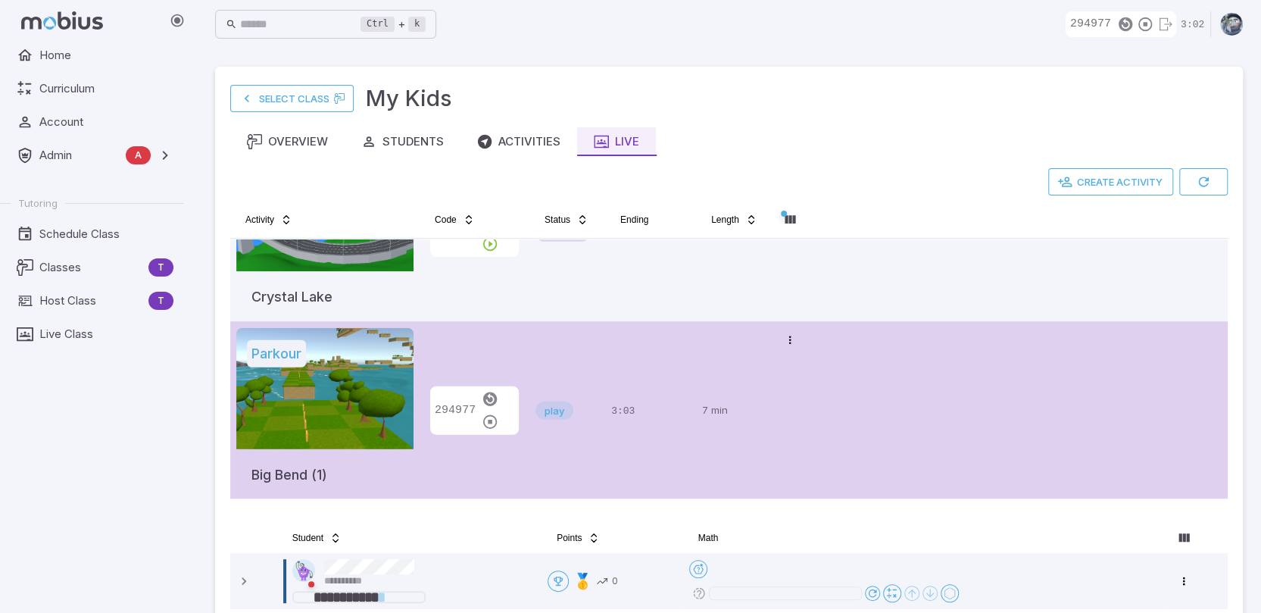
click at [1220, 177] on button "button" at bounding box center [1203, 181] width 48 height 27
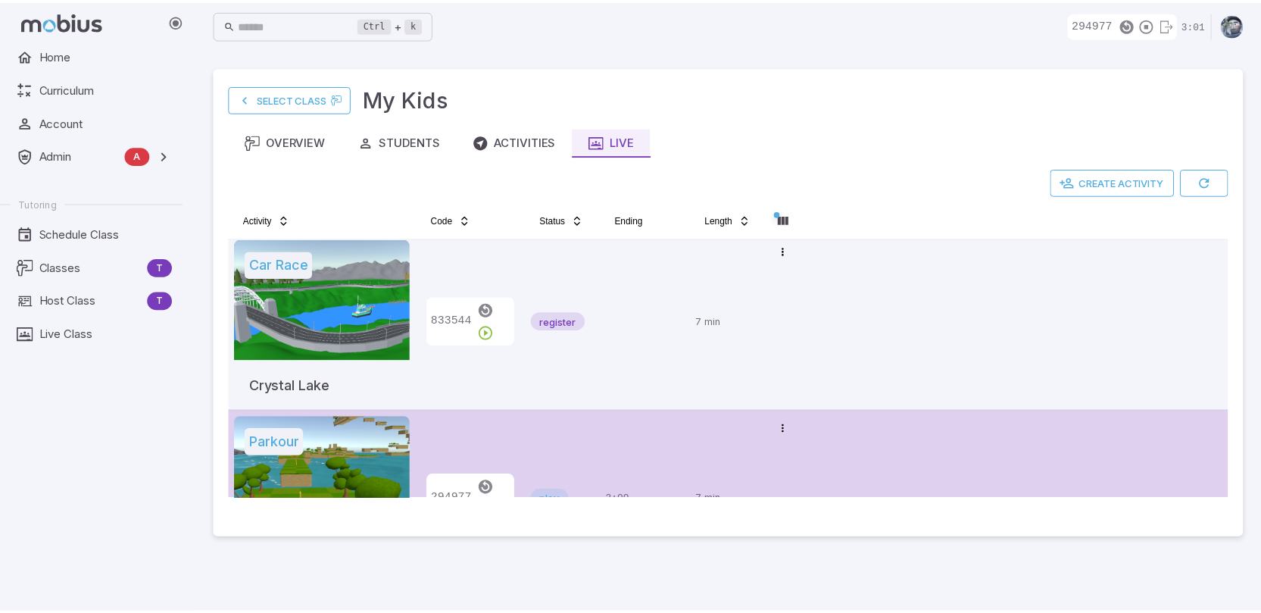
scroll to position [0, 0]
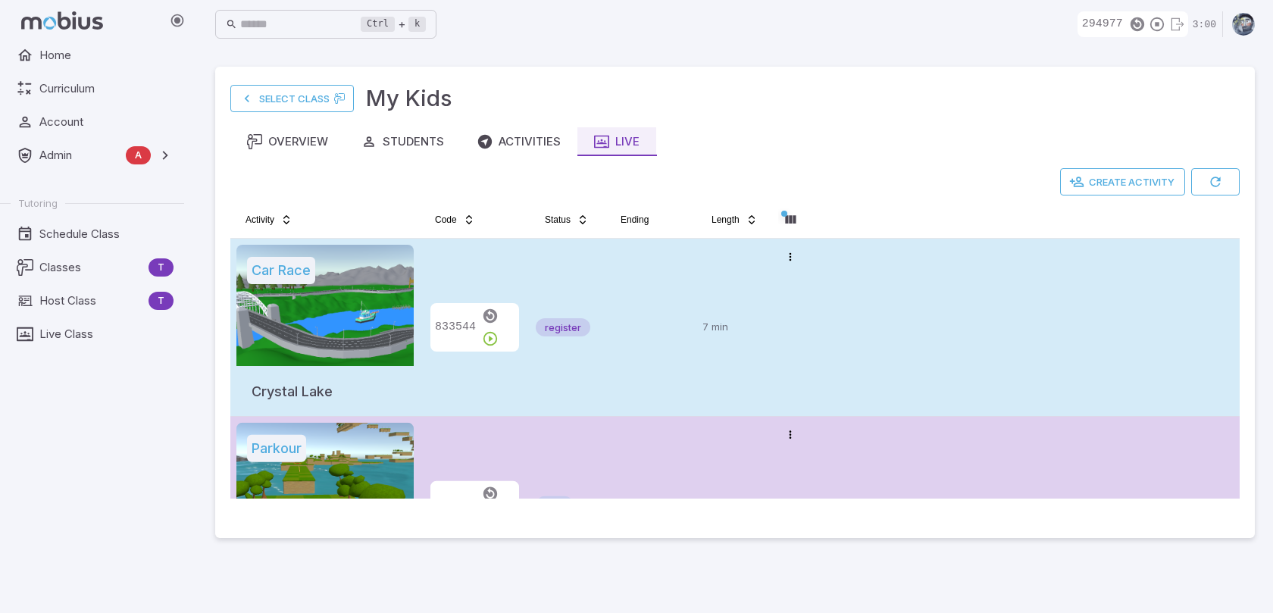
click at [670, 369] on td at bounding box center [650, 327] width 91 height 177
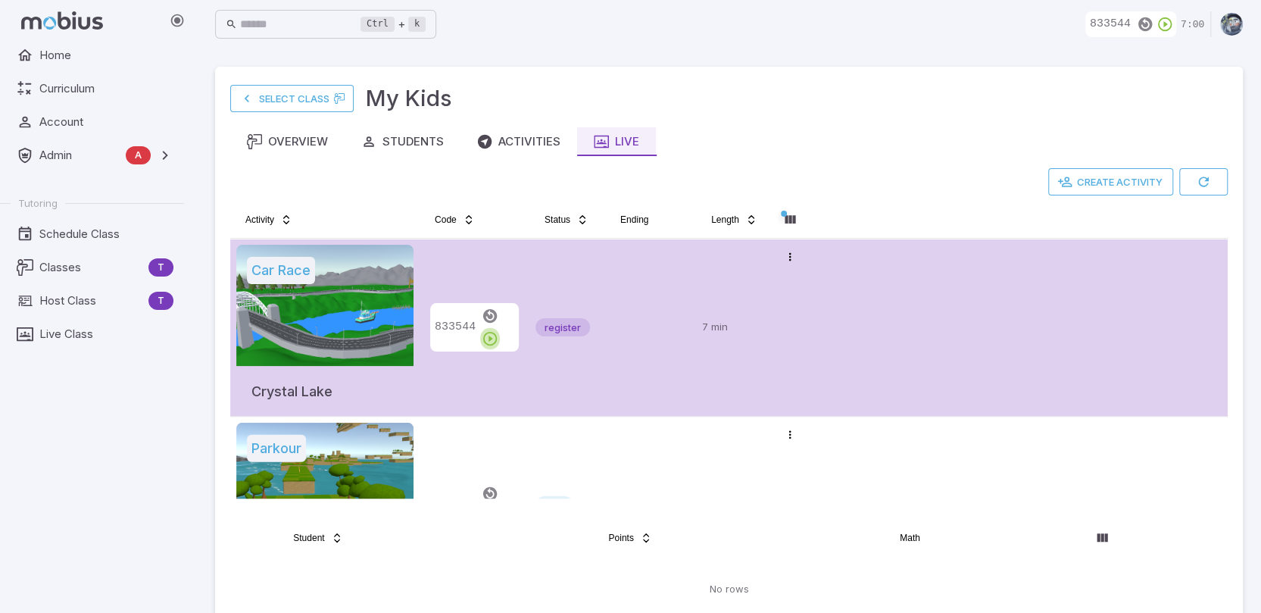
click at [498, 330] on icon "button" at bounding box center [490, 338] width 17 height 17
click at [642, 369] on div "6:42" at bounding box center [650, 327] width 79 height 165
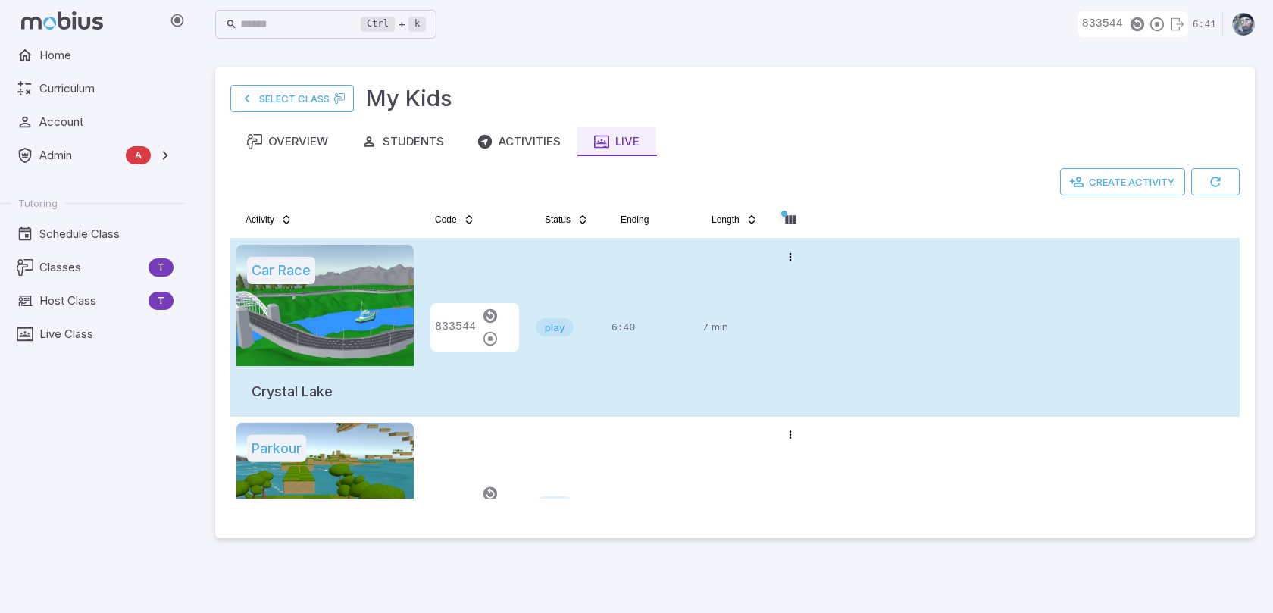
click at [638, 366] on div "6:40" at bounding box center [650, 327] width 79 height 165
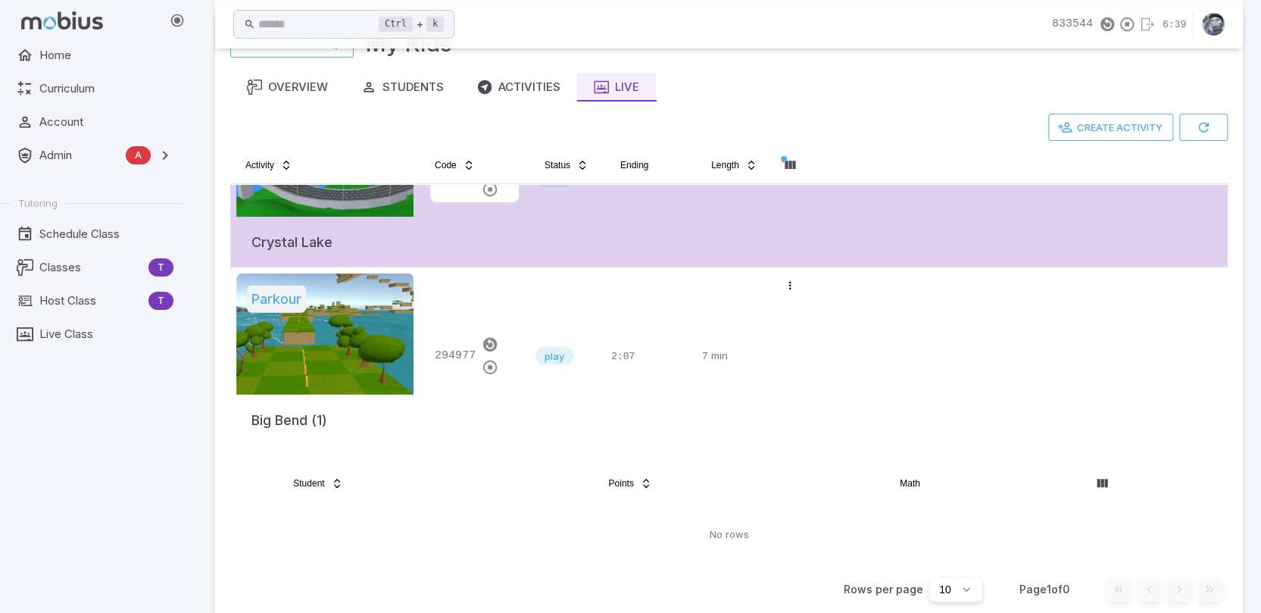
scroll to position [214, 0]
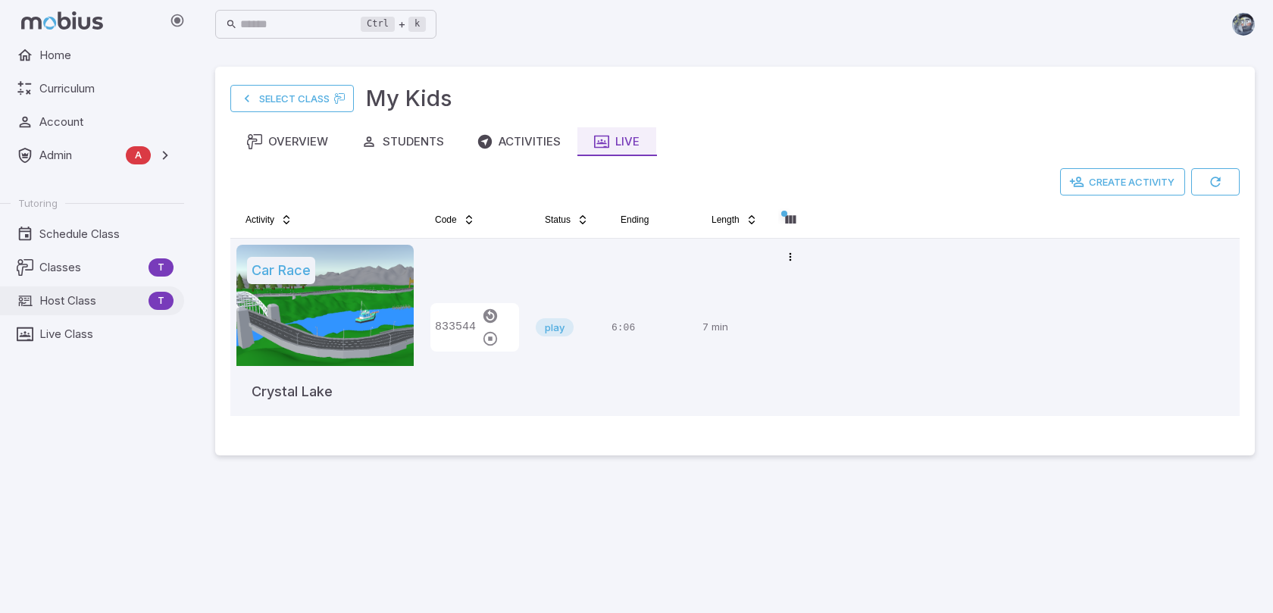
click at [73, 302] on span "Host Class" at bounding box center [90, 300] width 103 height 17
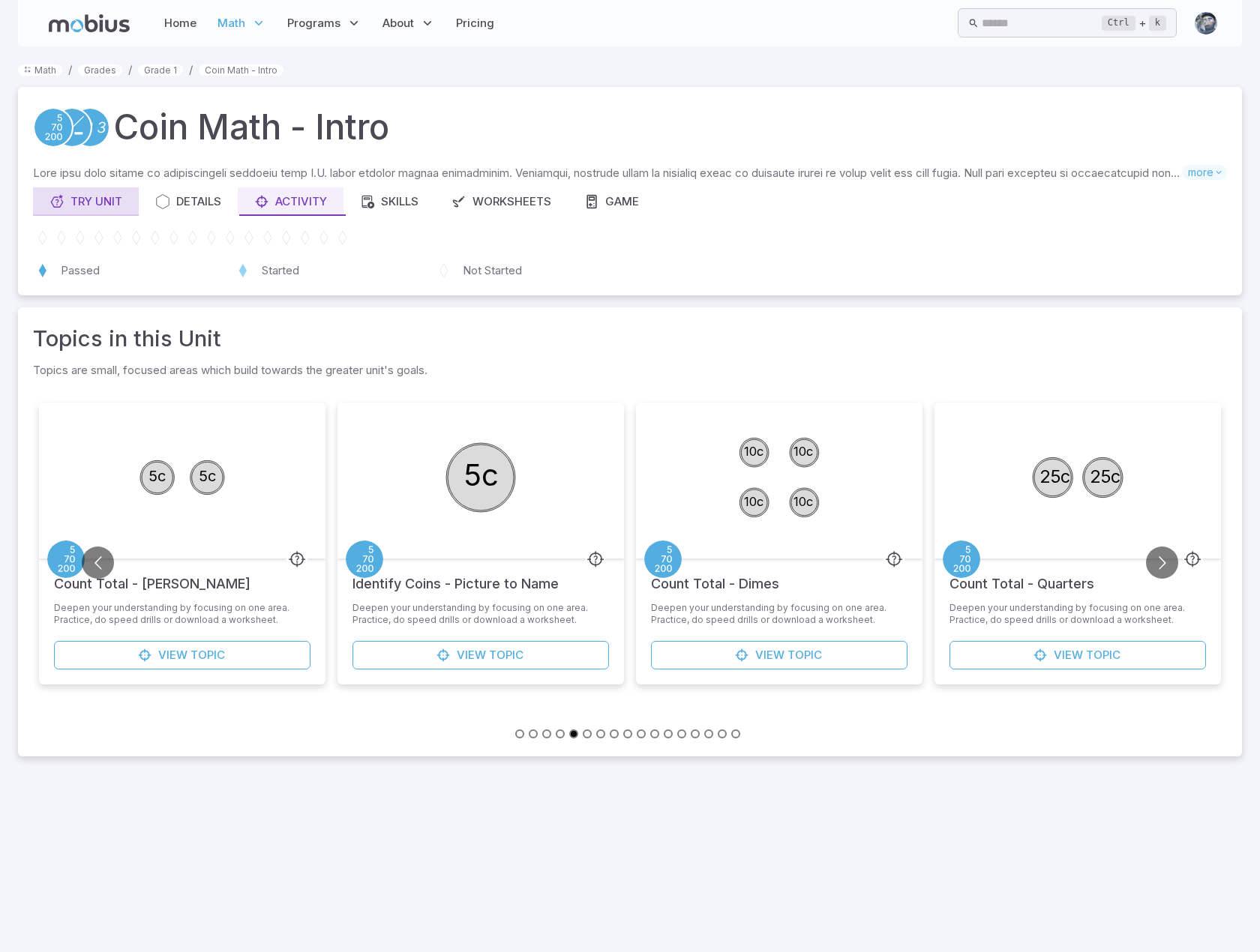
click at [104, 203] on div "Try Unit" at bounding box center [85, 201] width 72 height 17
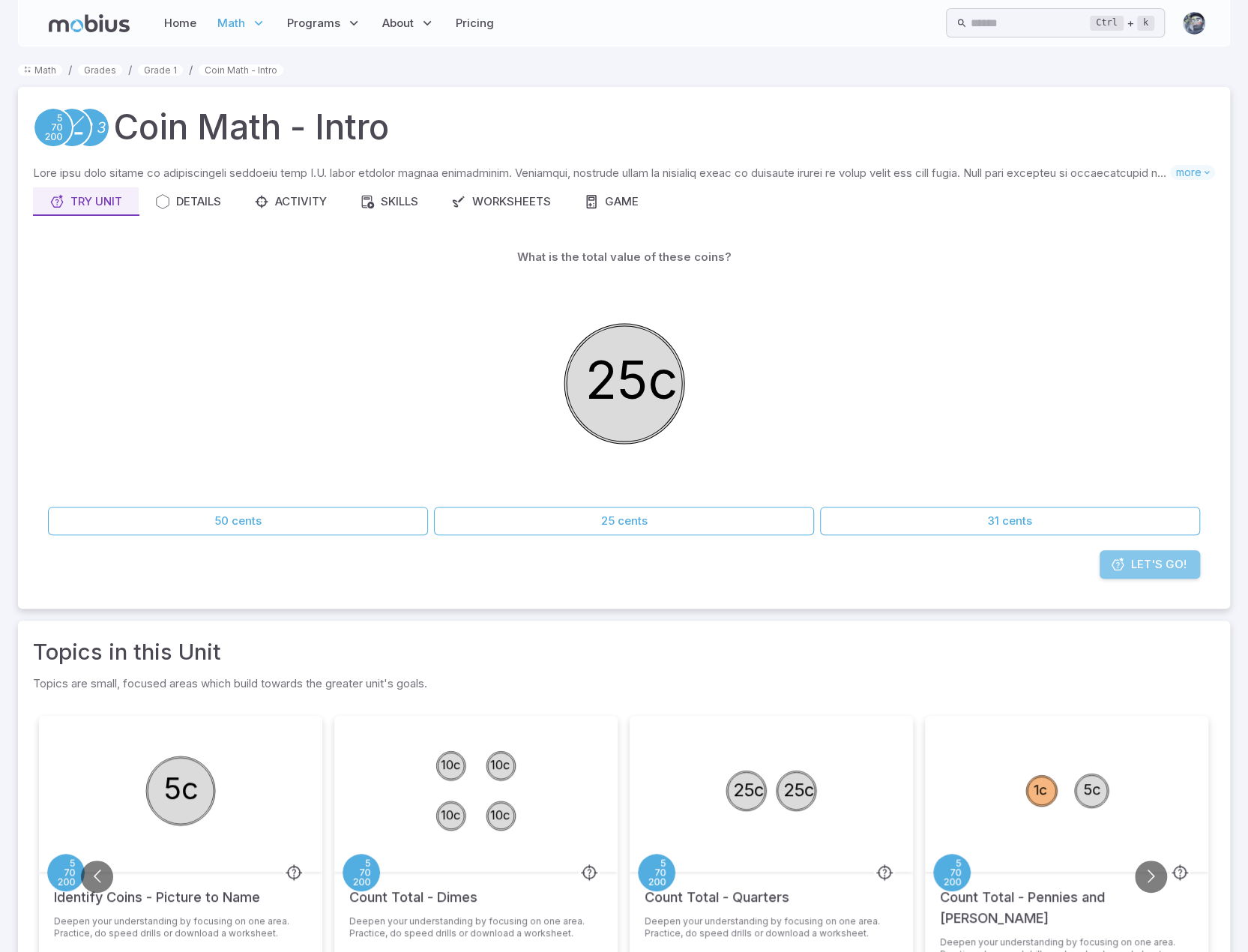
click at [1155, 563] on span "Let's Go!" at bounding box center [1159, 564] width 55 height 17
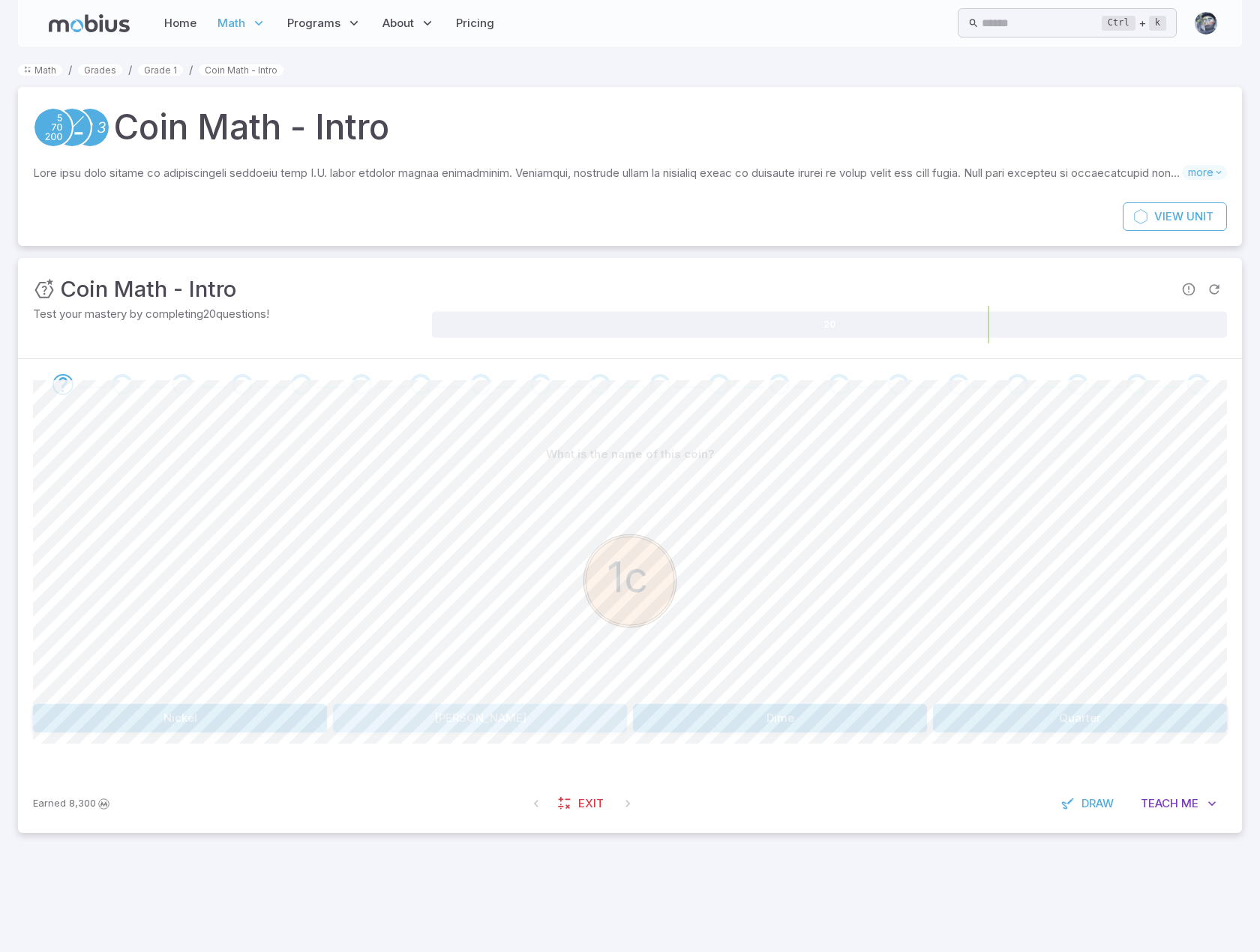
click at [431, 717] on button "[PERSON_NAME]" at bounding box center [479, 717] width 294 height 29
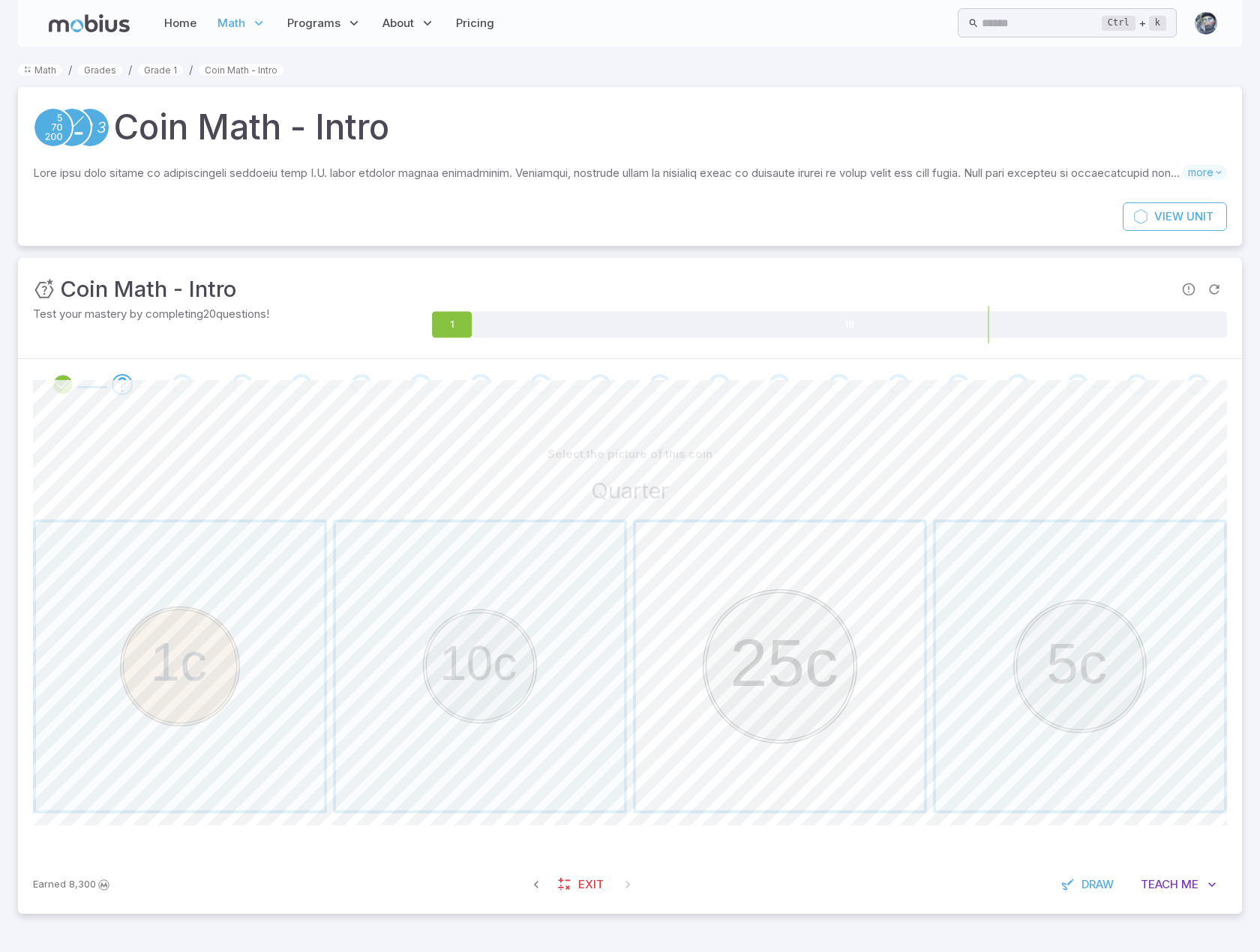
click at [813, 691] on span "button" at bounding box center [779, 666] width 288 height 288
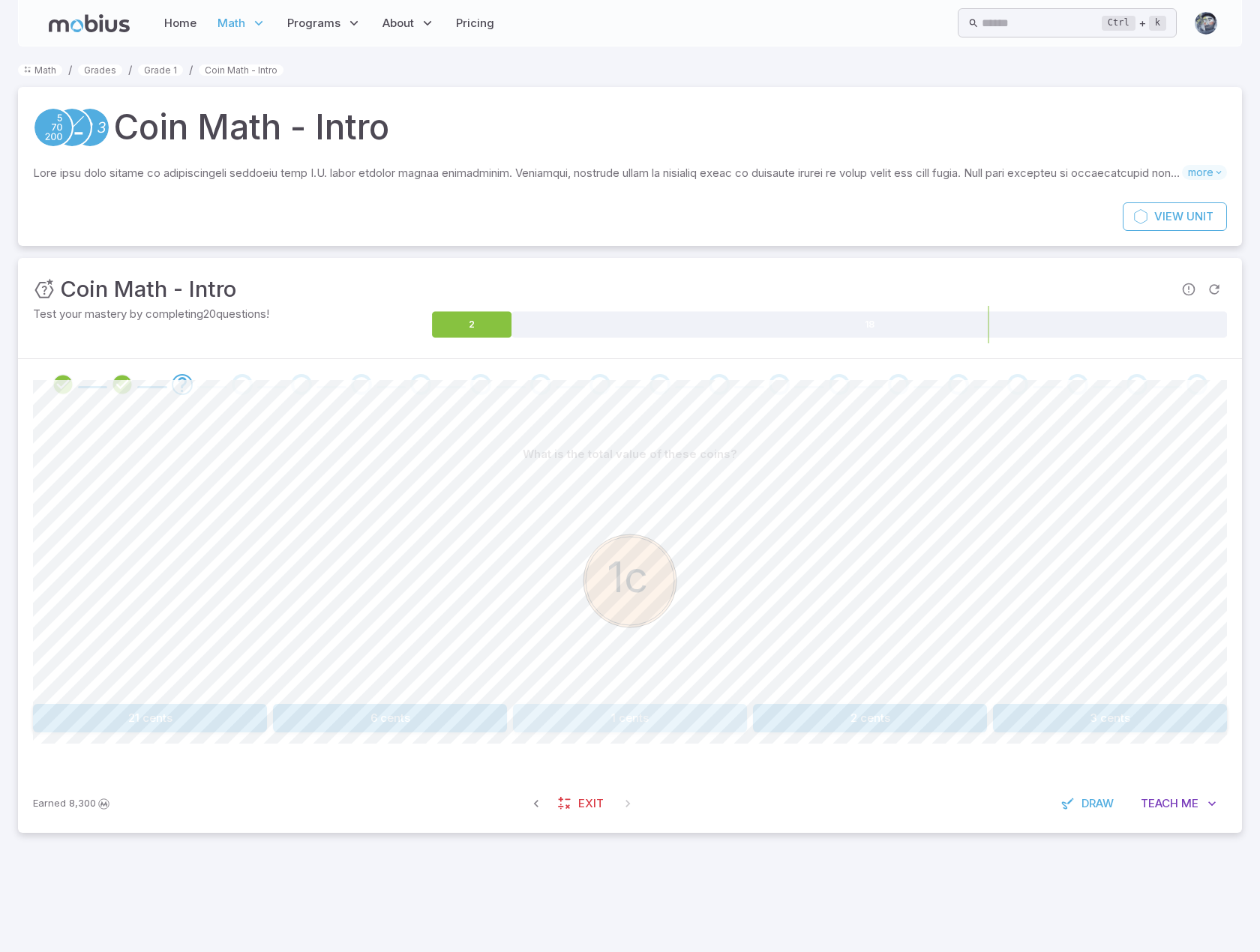
click at [702, 710] on button "1 cents" at bounding box center [630, 717] width 234 height 29
click at [1103, 712] on button "20 cents" at bounding box center [1129, 717] width 194 height 29
click at [931, 715] on button "31 cents" at bounding box center [930, 717] width 194 height 29
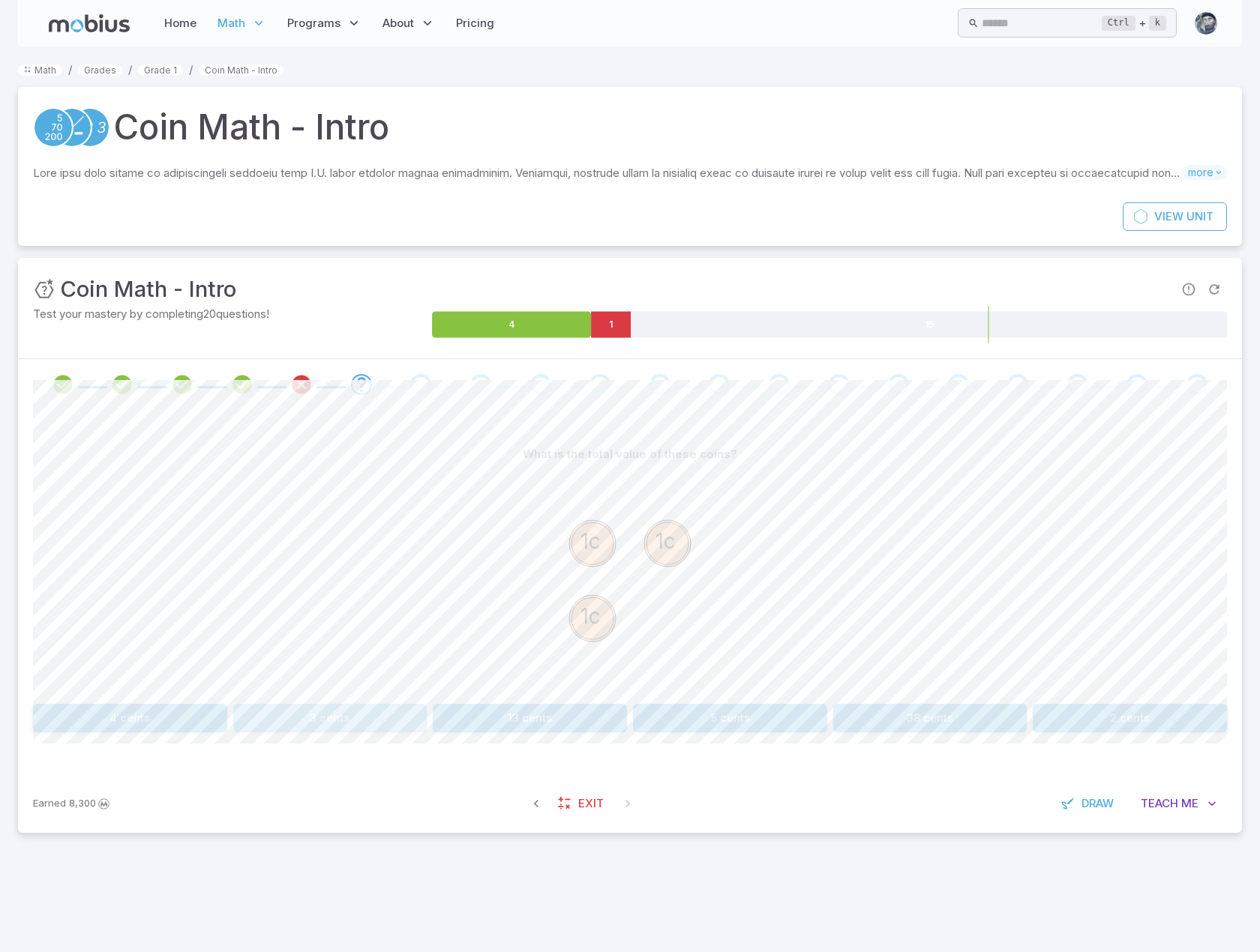
click at [323, 714] on button "3 cents" at bounding box center [331, 717] width 194 height 29
click at [570, 717] on button "6 cents" at bounding box center [630, 717] width 234 height 29
click at [167, 723] on button "26 cents" at bounding box center [130, 717] width 194 height 29
click at [1114, 707] on button "16 cents" at bounding box center [1129, 717] width 194 height 29
click at [1106, 722] on button "40 cents" at bounding box center [1129, 717] width 194 height 29
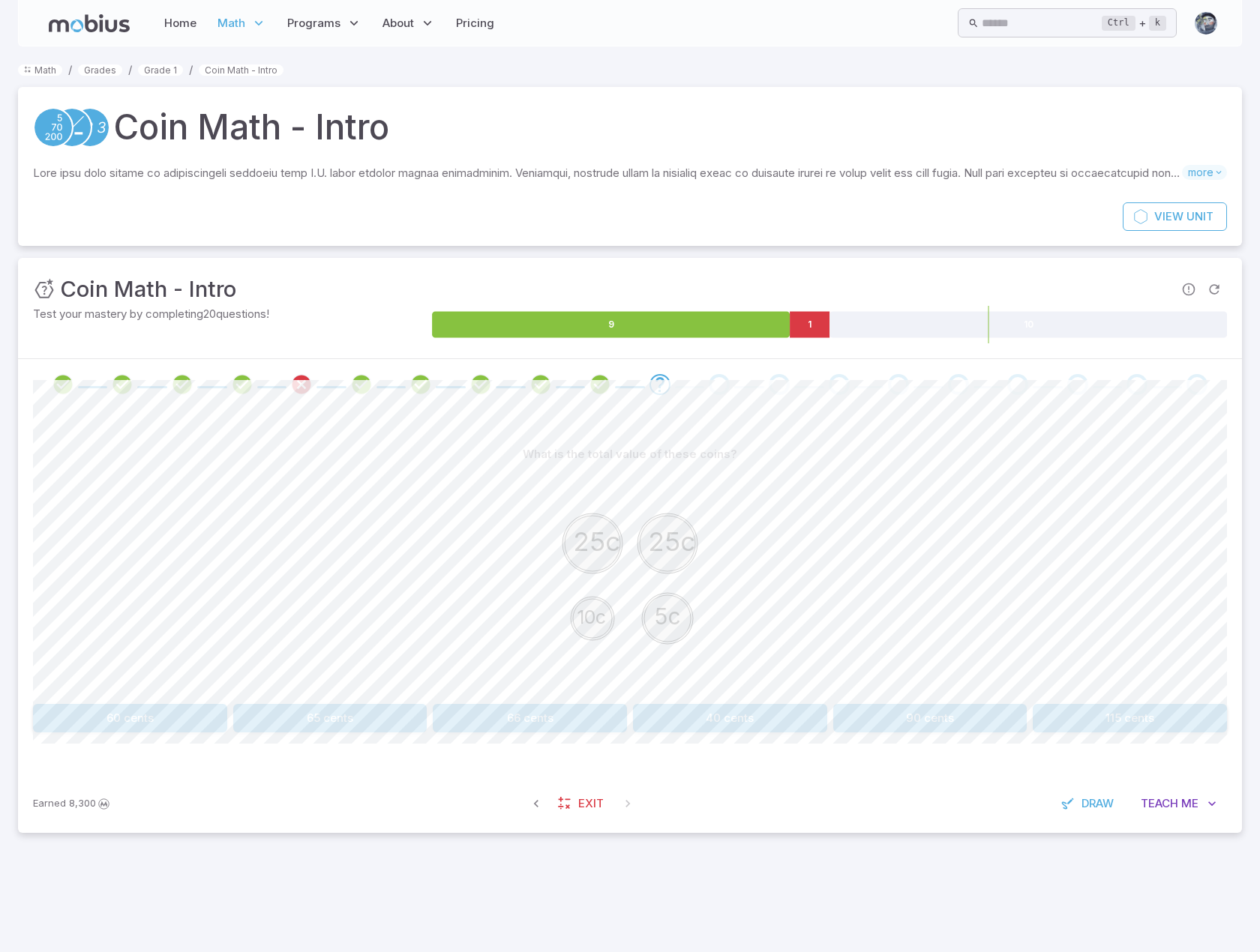
click at [389, 713] on button "65 cents" at bounding box center [331, 717] width 194 height 29
click at [716, 715] on button "31 cents" at bounding box center [729, 717] width 194 height 29
click at [993, 718] on button "56 cents" at bounding box center [930, 717] width 194 height 29
click at [1144, 723] on button "65 cents" at bounding box center [1129, 717] width 194 height 29
click at [1027, 718] on div "37 cents 81 cents 57 cents 32 cents 31 cents 36 cents" at bounding box center [630, 717] width 1194 height 29
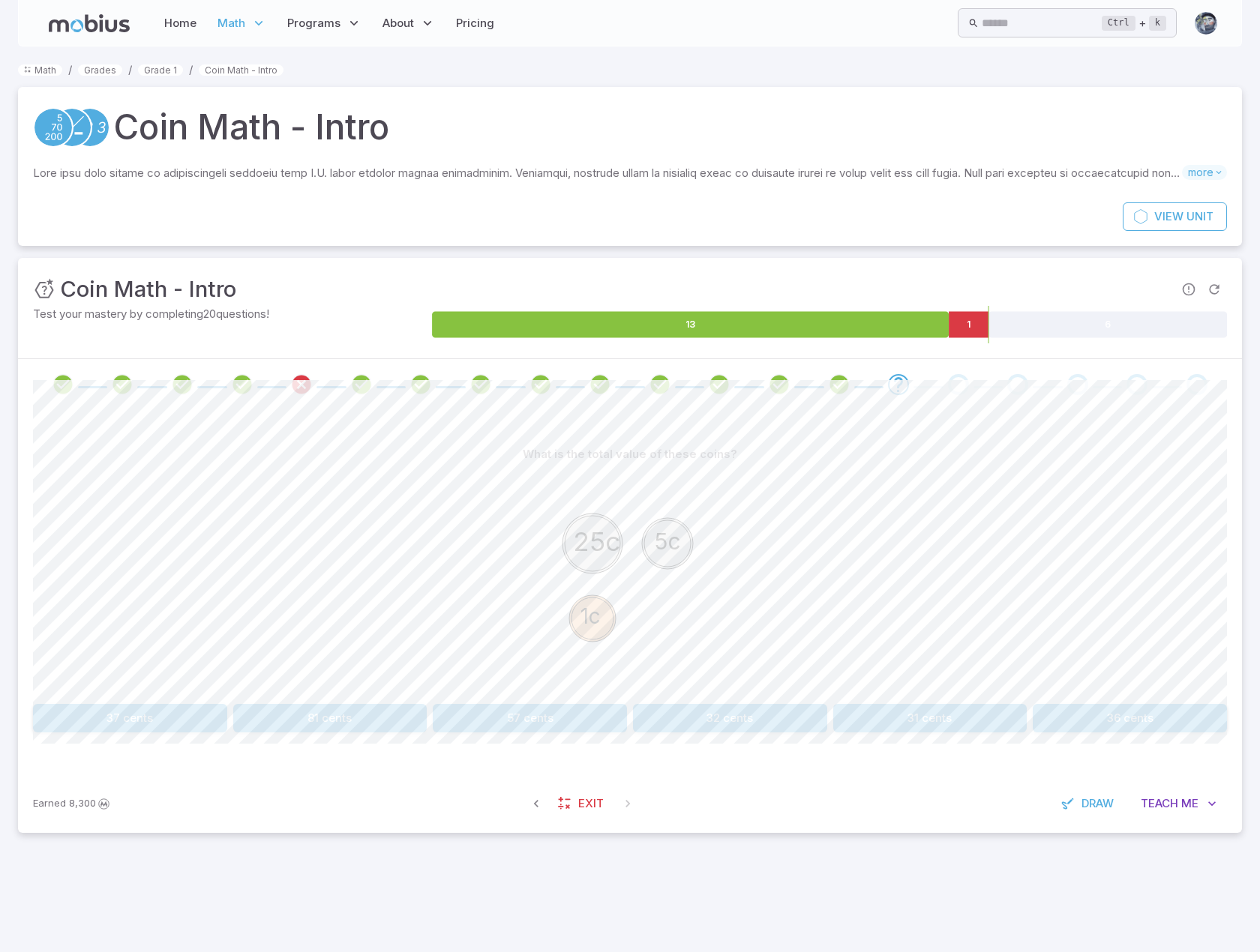
click at [1005, 718] on button "31 cents" at bounding box center [930, 717] width 194 height 29
click at [570, 725] on button "65 cents" at bounding box center [530, 717] width 194 height 29
click at [561, 717] on button "85 cents" at bounding box center [530, 717] width 194 height 29
click at [196, 724] on button "65 cents" at bounding box center [130, 717] width 194 height 29
click at [1113, 710] on button "16 cents" at bounding box center [1129, 717] width 194 height 29
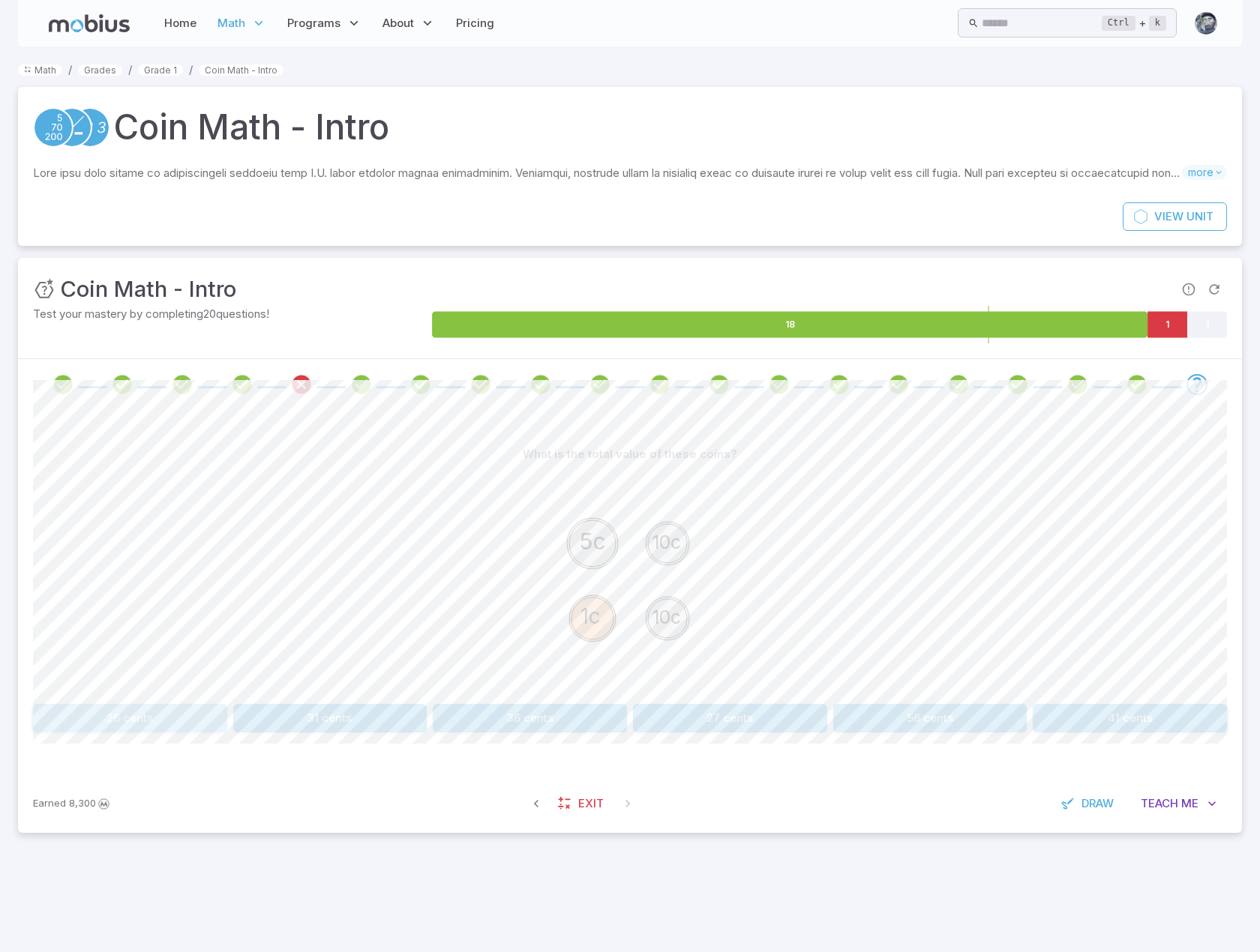
click at [125, 719] on button "26 cents" at bounding box center [130, 717] width 194 height 29
